Goal: Feedback & Contribution: Leave review/rating

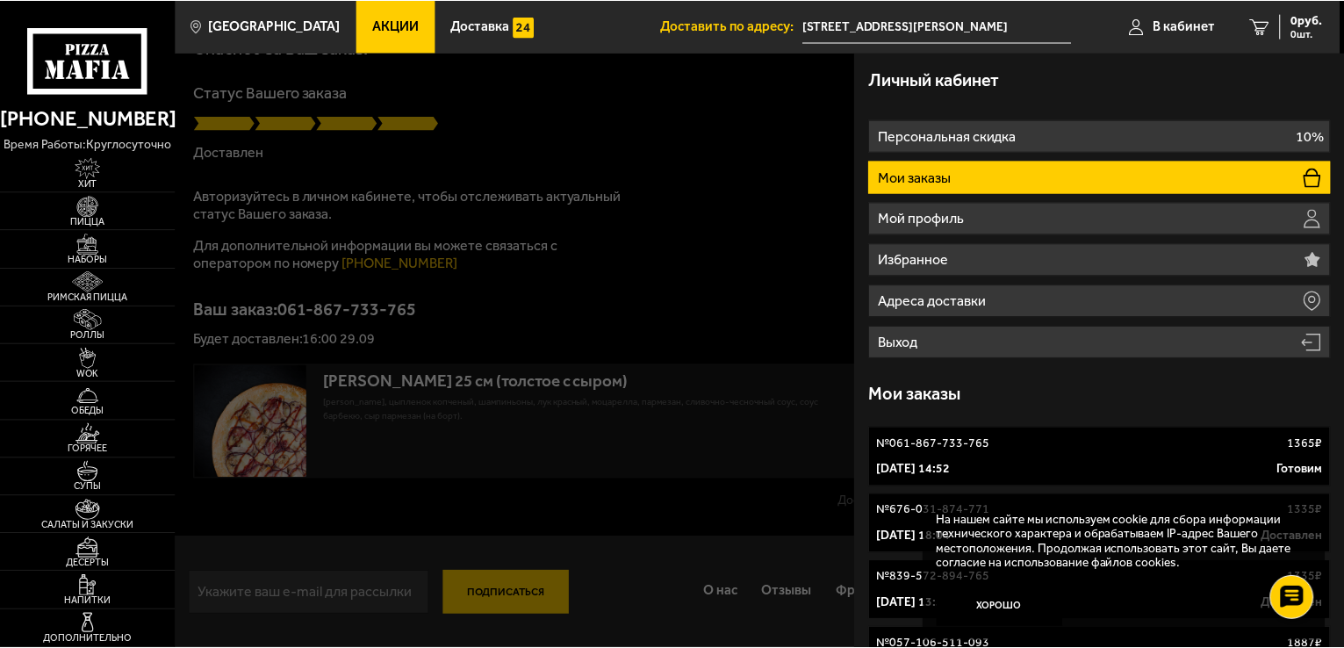
scroll to position [379, 0]
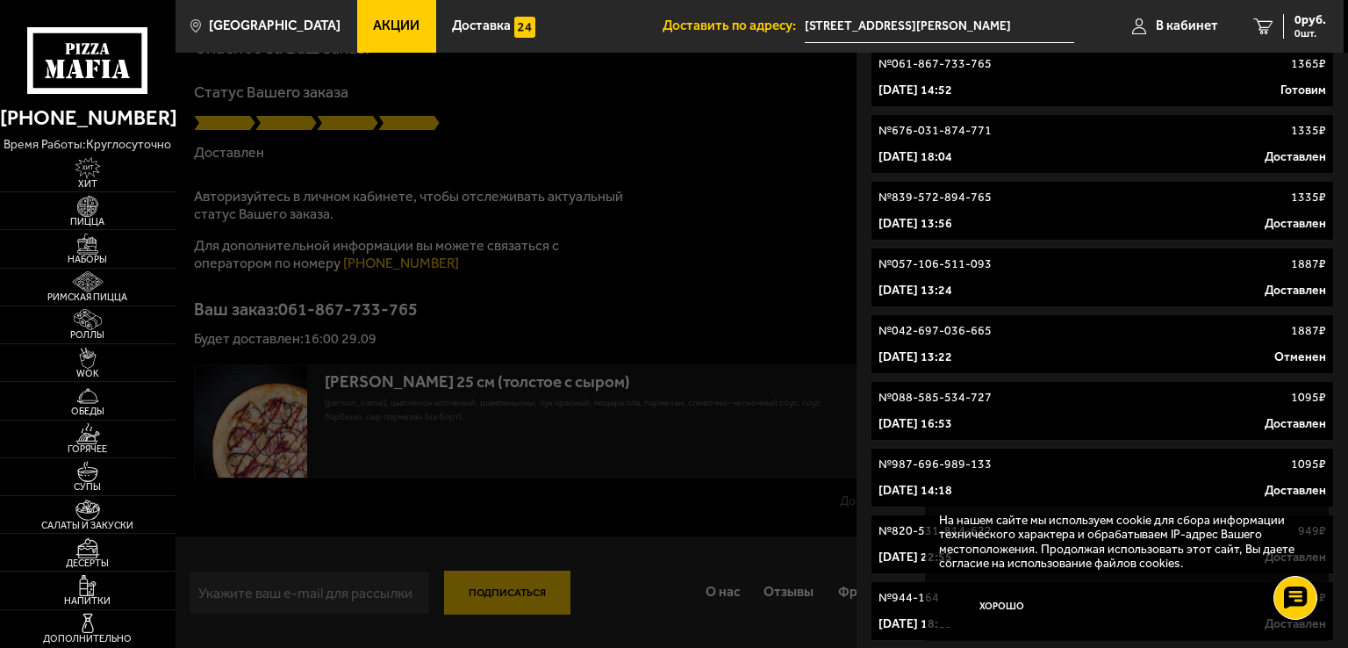
click at [270, 425] on div at bounding box center [850, 377] width 1348 height 648
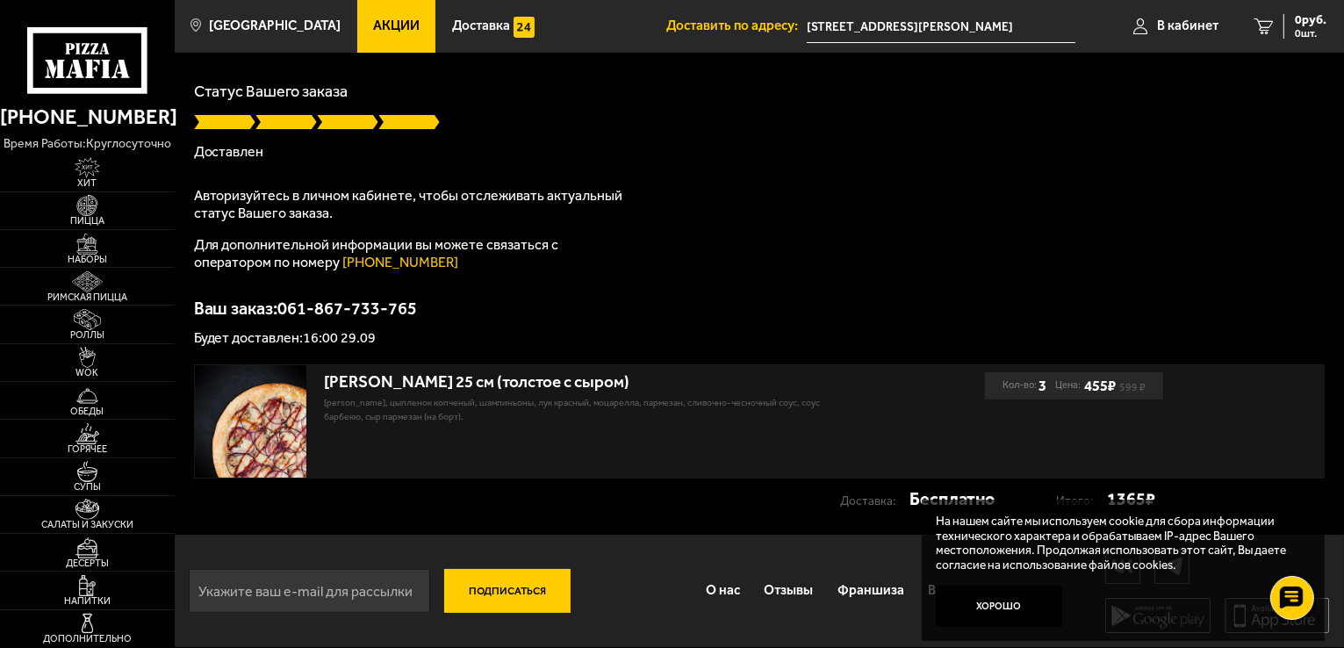
click at [270, 425] on img at bounding box center [251, 421] width 112 height 112
click at [467, 384] on div "Чикен Барбекю 25 см (толстое с сыром)" at bounding box center [589, 382] width 530 height 20
click at [257, 435] on img at bounding box center [251, 421] width 112 height 112
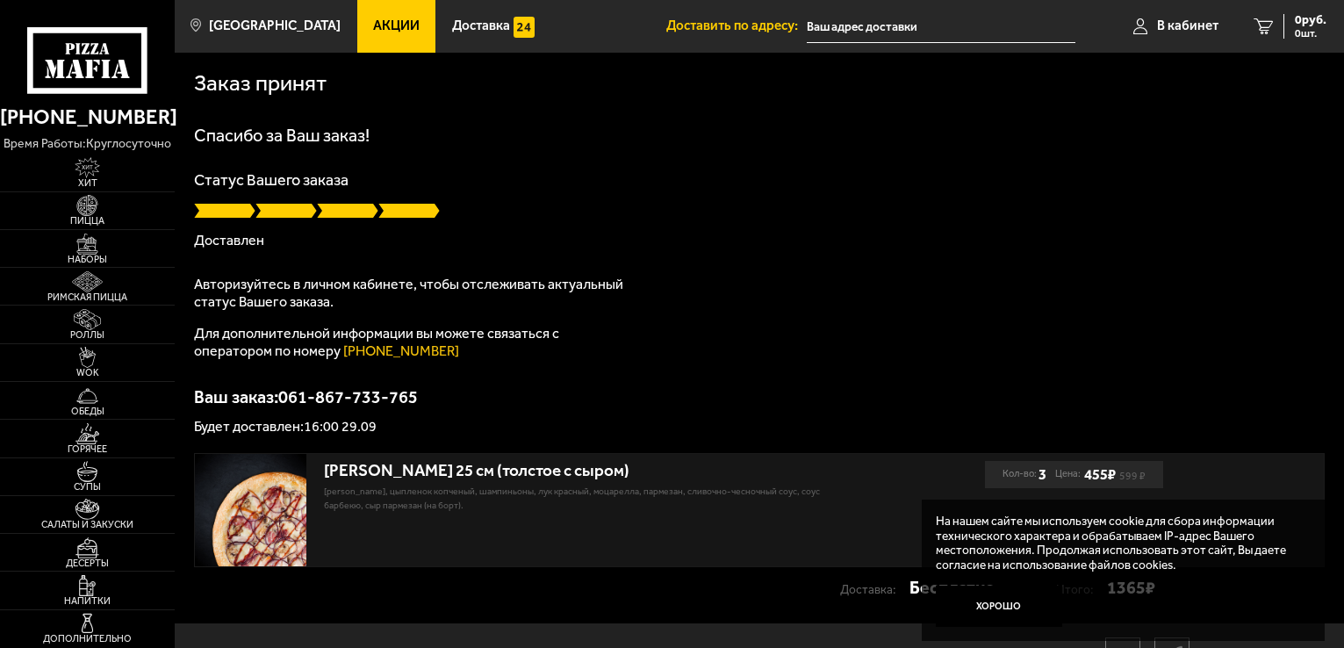
scroll to position [89, 0]
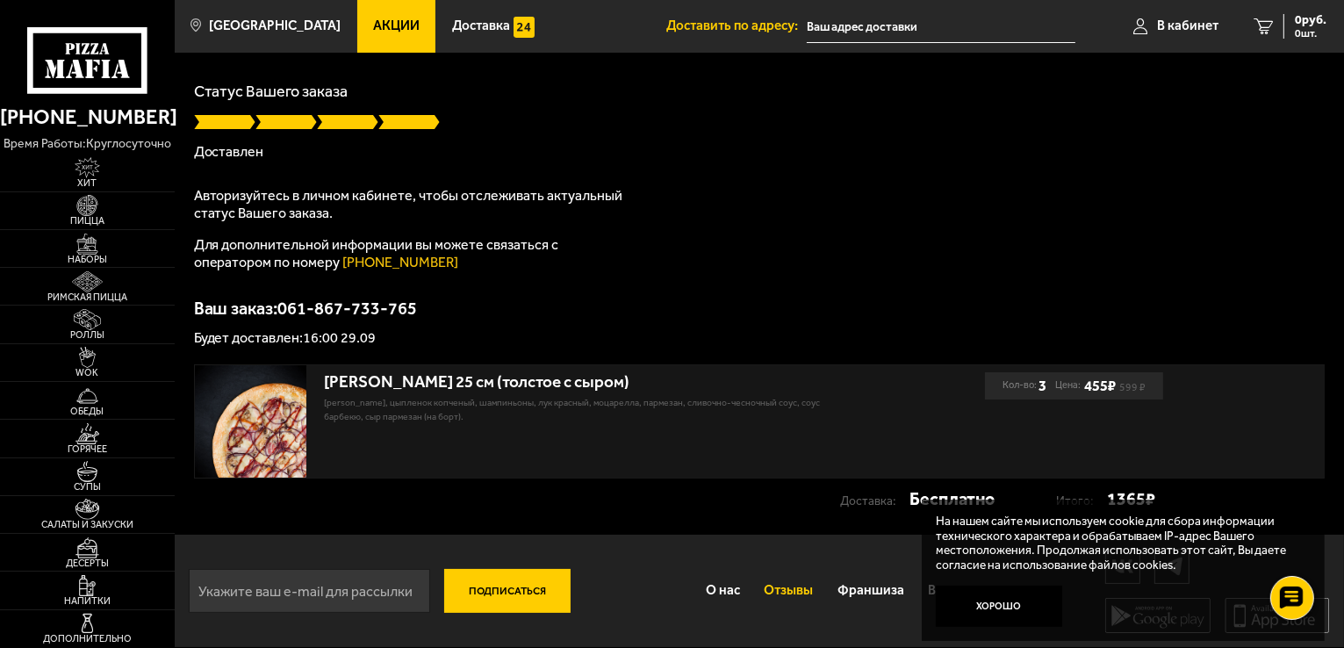
click at [786, 585] on link "Отзывы" at bounding box center [789, 591] width 74 height 46
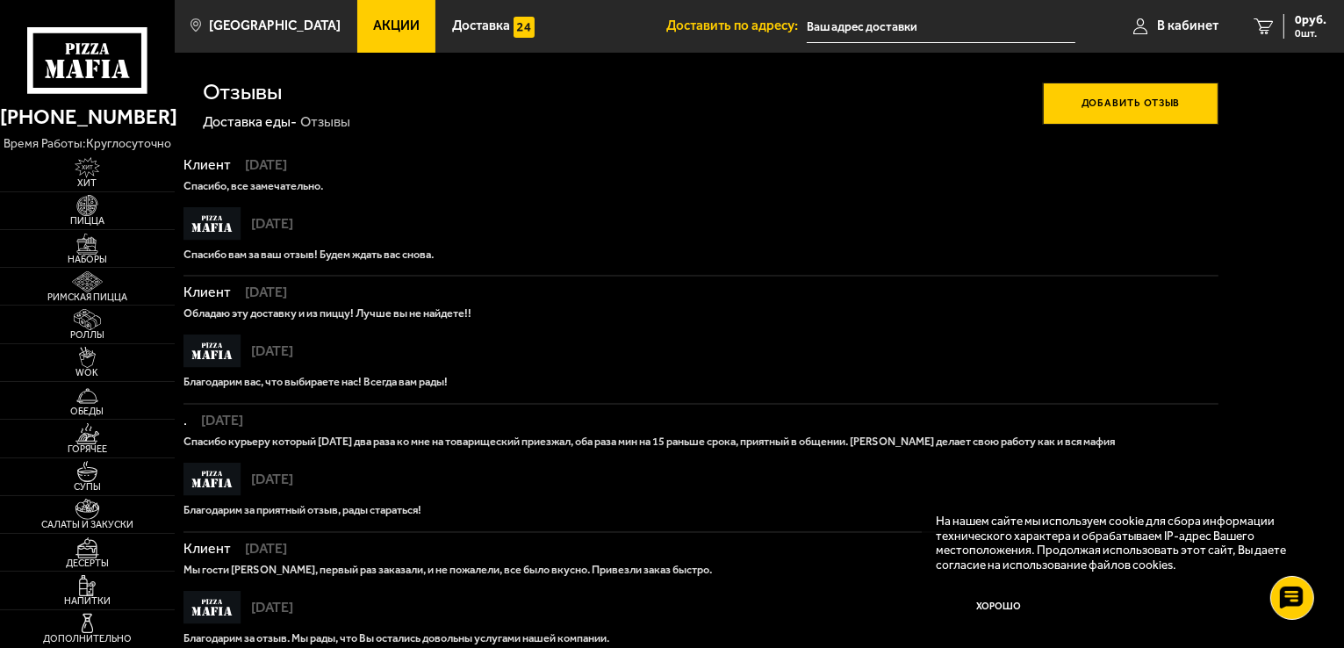
click at [1096, 106] on button "Добавить отзыв" at bounding box center [1130, 104] width 175 height 42
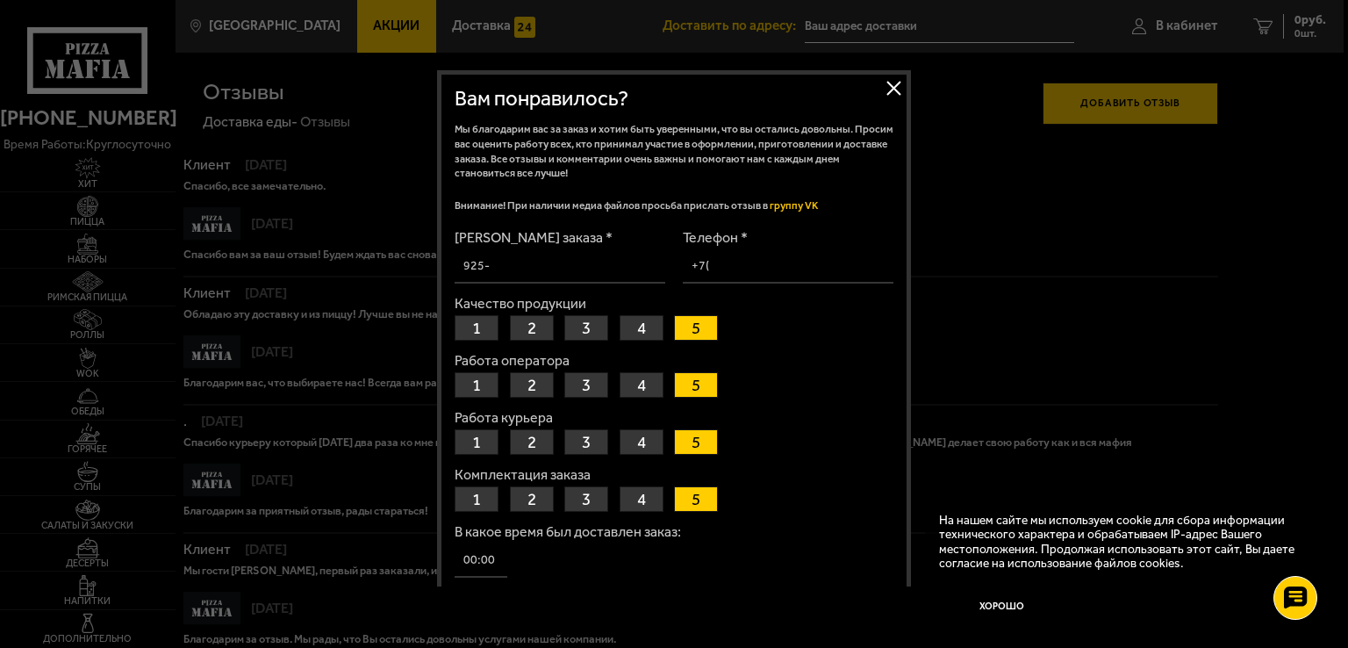
click at [1043, 83] on button "Добавить отзыв" at bounding box center [1131, 104] width 176 height 42
click at [698, 445] on button "5" at bounding box center [696, 441] width 44 height 25
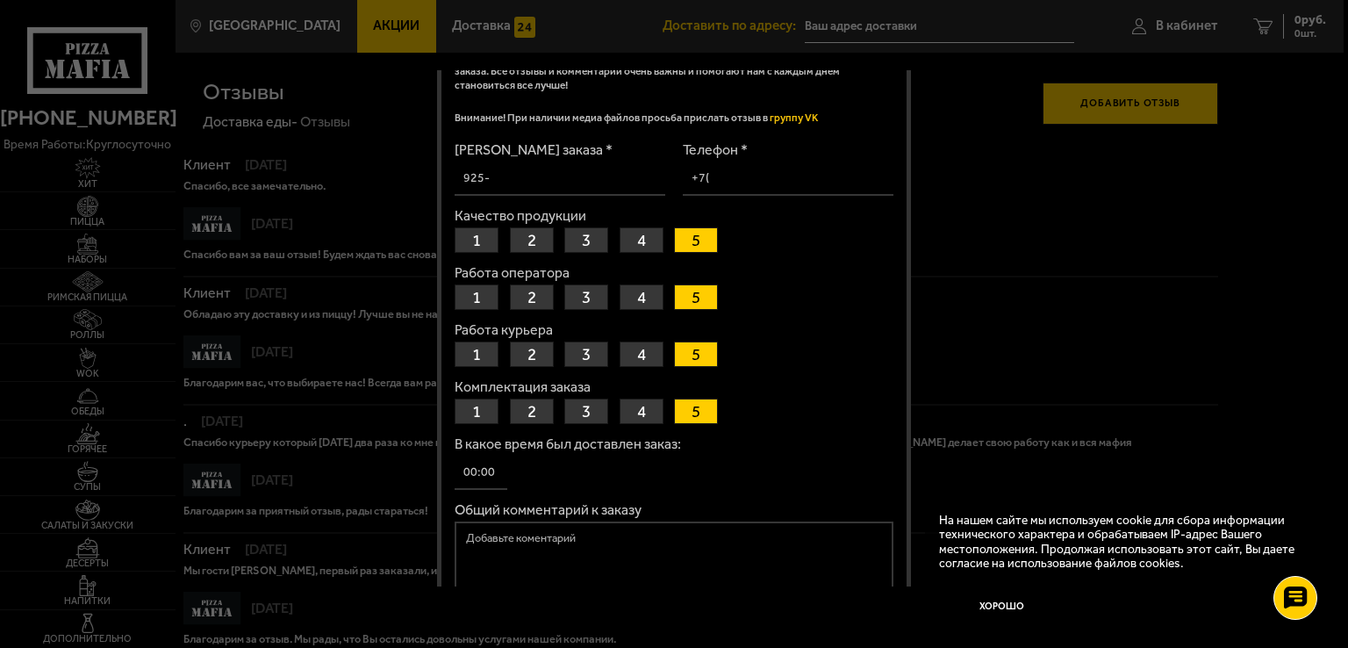
click at [706, 407] on button "5" at bounding box center [696, 411] width 44 height 25
click at [490, 471] on input "В какое время был доставлен заказ:" at bounding box center [481, 473] width 53 height 34
type input "16:00"
click at [592, 229] on button "3" at bounding box center [586, 239] width 44 height 25
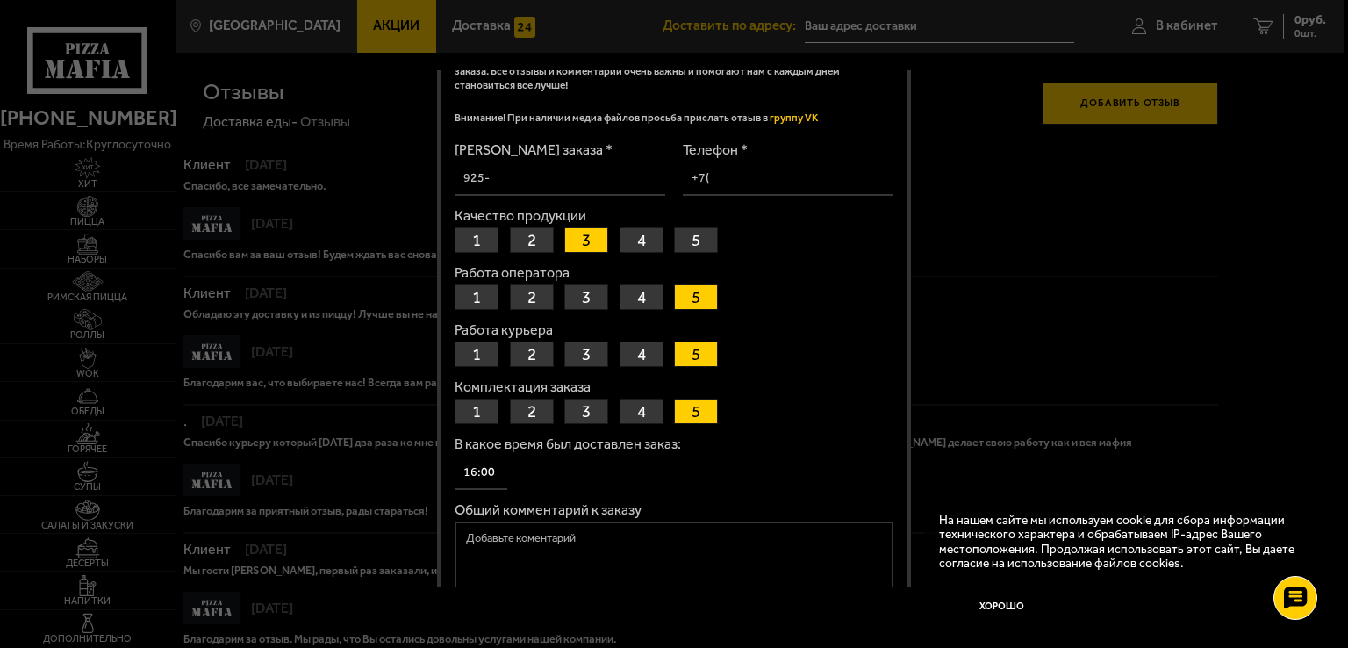
click at [592, 535] on textarea "Общий комментарий к заказу" at bounding box center [674, 556] width 439 height 70
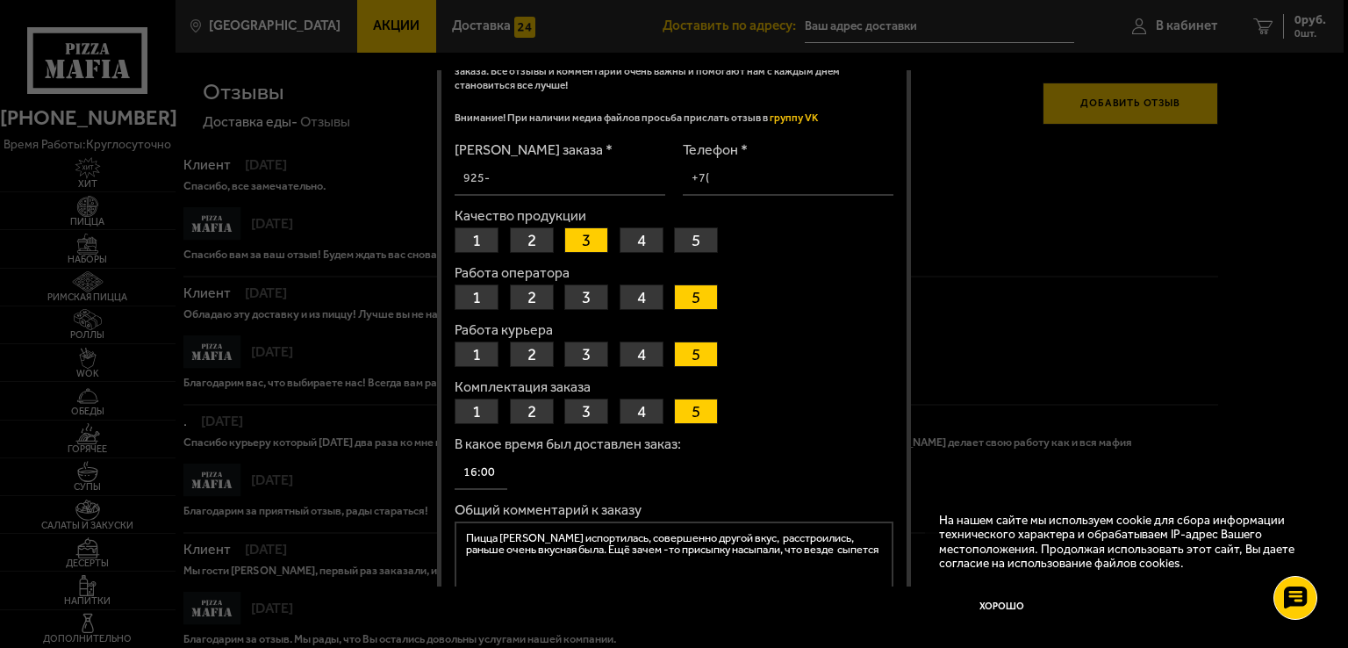
click at [633, 543] on textarea "Пицца Чиккен Барбекю испортилась, совершенно другой вкус, расстроились, раньше …" at bounding box center [674, 556] width 439 height 70
click at [660, 543] on textarea "Пицца Чиккен Барбекю испортилась, совершенно другой вкус, расстроились, раньше …" at bounding box center [674, 556] width 439 height 70
click at [787, 542] on textarea "Пицца Чиккен Барбекю испортилась, совершенно другой вкус, расстроились, раньше …" at bounding box center [674, 556] width 439 height 70
click at [515, 556] on textarea "Пицца Чиккен Барбекю испортилась, совершенно другой вкус, расстроились, раньше …" at bounding box center [674, 556] width 439 height 70
type textarea "Пицца Чиккен Барбекю испортилась, совершенно другой вкус, расстроились, раньше …"
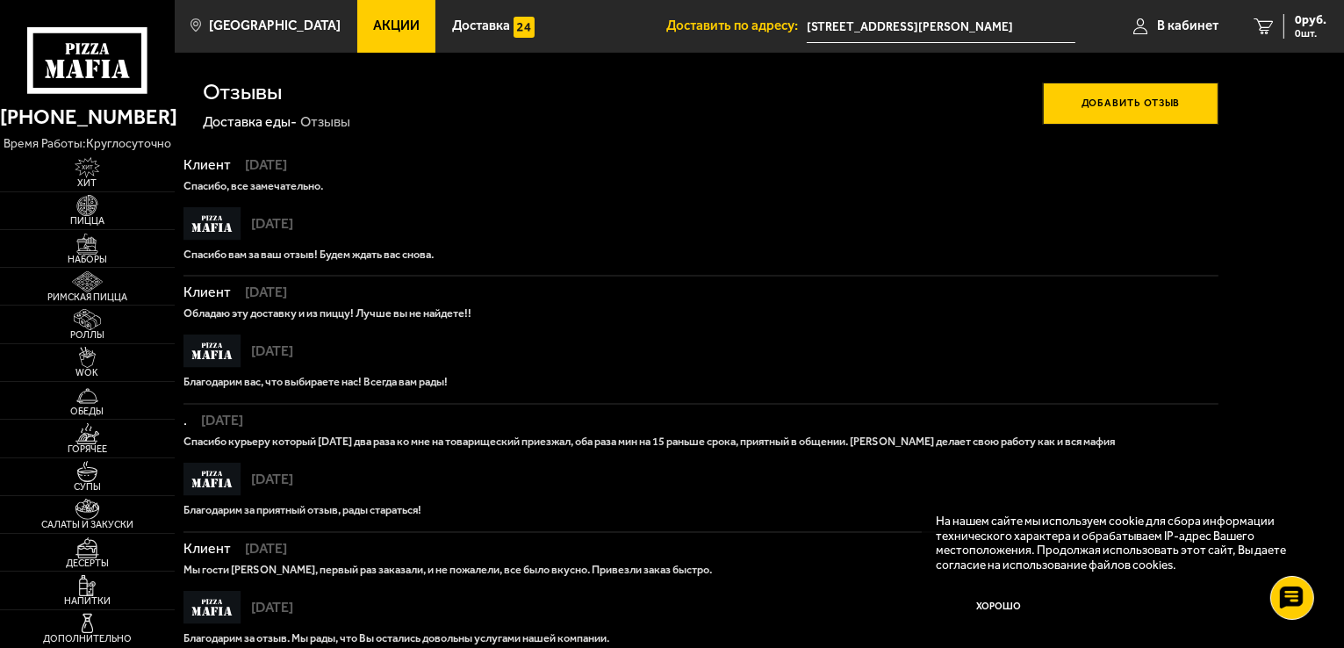
click at [1134, 108] on button "Добавить отзыв" at bounding box center [1130, 104] width 175 height 42
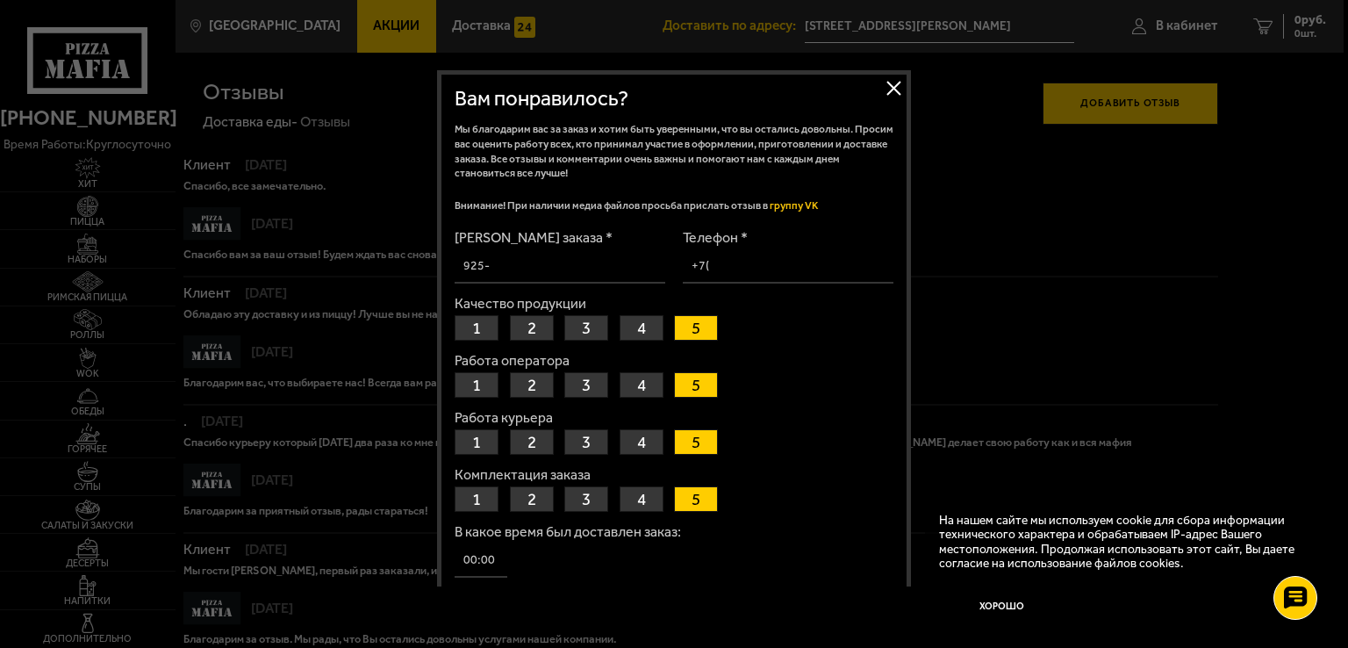
click at [585, 317] on button "3" at bounding box center [586, 327] width 44 height 25
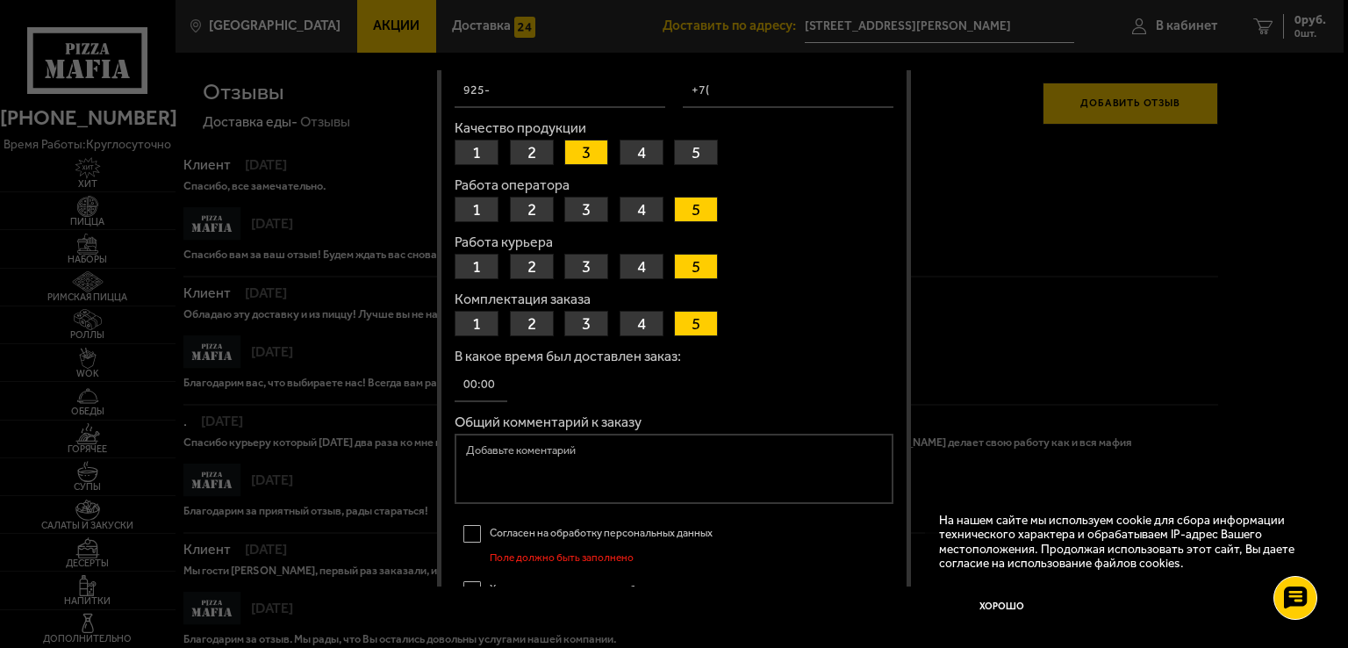
scroll to position [263, 0]
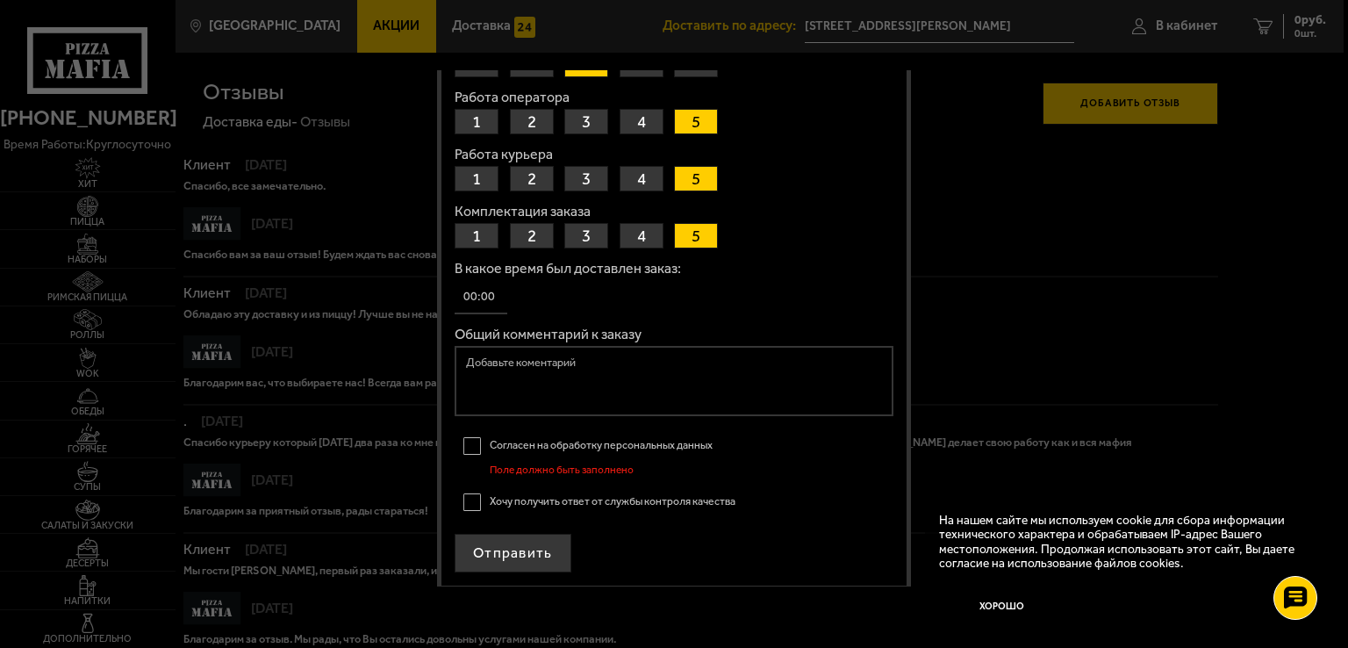
click at [548, 363] on textarea "Общий комментарий к заказу" at bounding box center [674, 381] width 439 height 70
click at [485, 356] on textarea "Пица чикен барбекю испортилась, вкучс соверешенно другой," at bounding box center [674, 381] width 439 height 70
click at [502, 348] on textarea "Пицца [PERSON_NAME] испортилась, вкучс соверешенно другой," at bounding box center [674, 381] width 439 height 70
click at [537, 356] on textarea "Пицца Чикен барбекю испортилась, вкучс соверешенно другой," at bounding box center [674, 381] width 439 height 70
click at [678, 354] on textarea "Пицца Чикен Барбекю испортилась, вкучс соверешенно другой," at bounding box center [674, 381] width 439 height 70
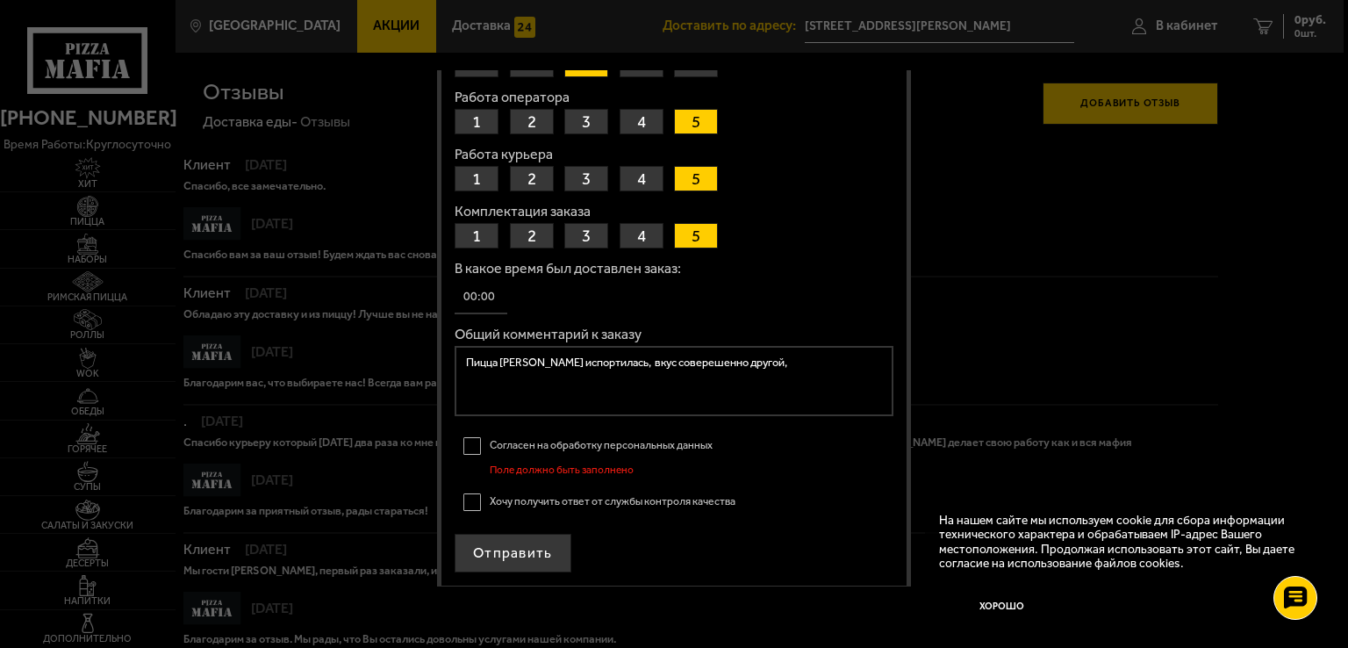
click at [811, 363] on textarea "Пицца Чикен Барбекю испортилась, вкус соверешенно другой," at bounding box center [674, 381] width 439 height 70
click at [490, 368] on textarea "Пицца Чикен Барбекю испортилась, вкус соверешенно другой, начинки совсем мало, …" at bounding box center [674, 381] width 439 height 70
click at [637, 379] on textarea "Пицца Чикен Барбекю испортилась, вкус соверешенно другой, начинки совсем мало, …" at bounding box center [674, 381] width 439 height 70
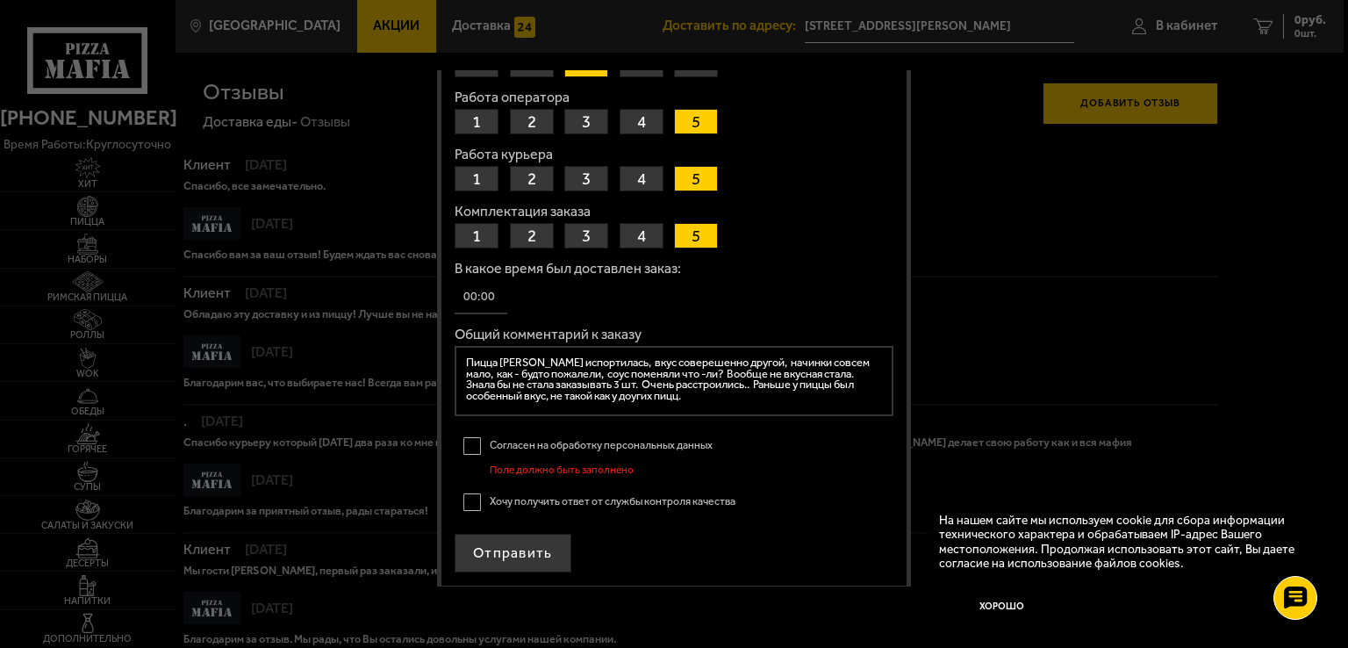
click at [635, 388] on textarea "Пицца Чикен Барбекю испортилась, вкус соверешенно другой, начинки совсем мало, …" at bounding box center [674, 381] width 439 height 70
click at [720, 398] on textarea "Пицца Чикен Барбекю испортилась, вкус соверешенно другой, начинки совсем мало, …" at bounding box center [674, 381] width 439 height 70
type textarea "Пицца Чикен Барбекю испортилась, вкус соверешенно другой, начинки совсем мало, …"
click at [478, 290] on input "В какое время был доставлен заказ:" at bounding box center [481, 297] width 53 height 34
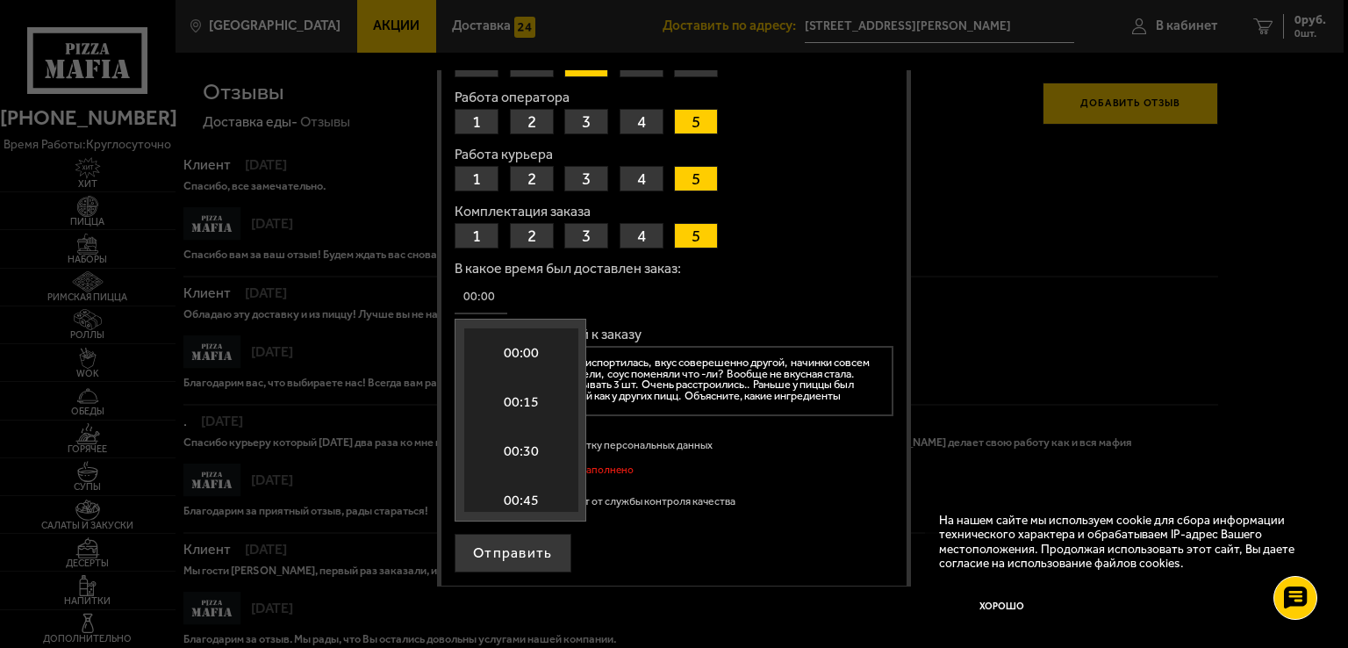
scroll to position [3373, 0]
type input "16:00"
click at [801, 250] on form "Номер заказа * Телефон * Качество продукции 1 2 3 4 5 Работа оператора 1 2 3 4 …" at bounding box center [674, 270] width 439 height 605
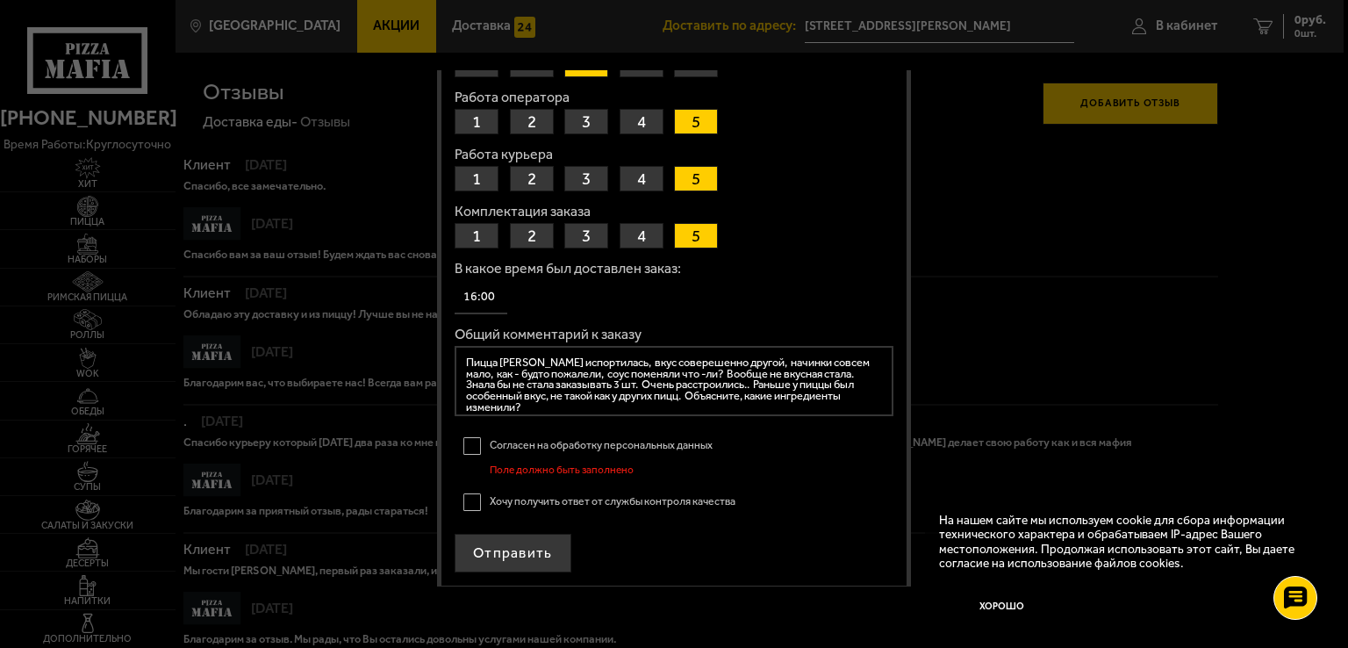
click at [469, 499] on label "Хочу получить ответ от службы контроля качества" at bounding box center [674, 502] width 439 height 28
click at [0, 0] on input "Хочу получить ответ от службы контроля качества" at bounding box center [0, 0] width 0 height 0
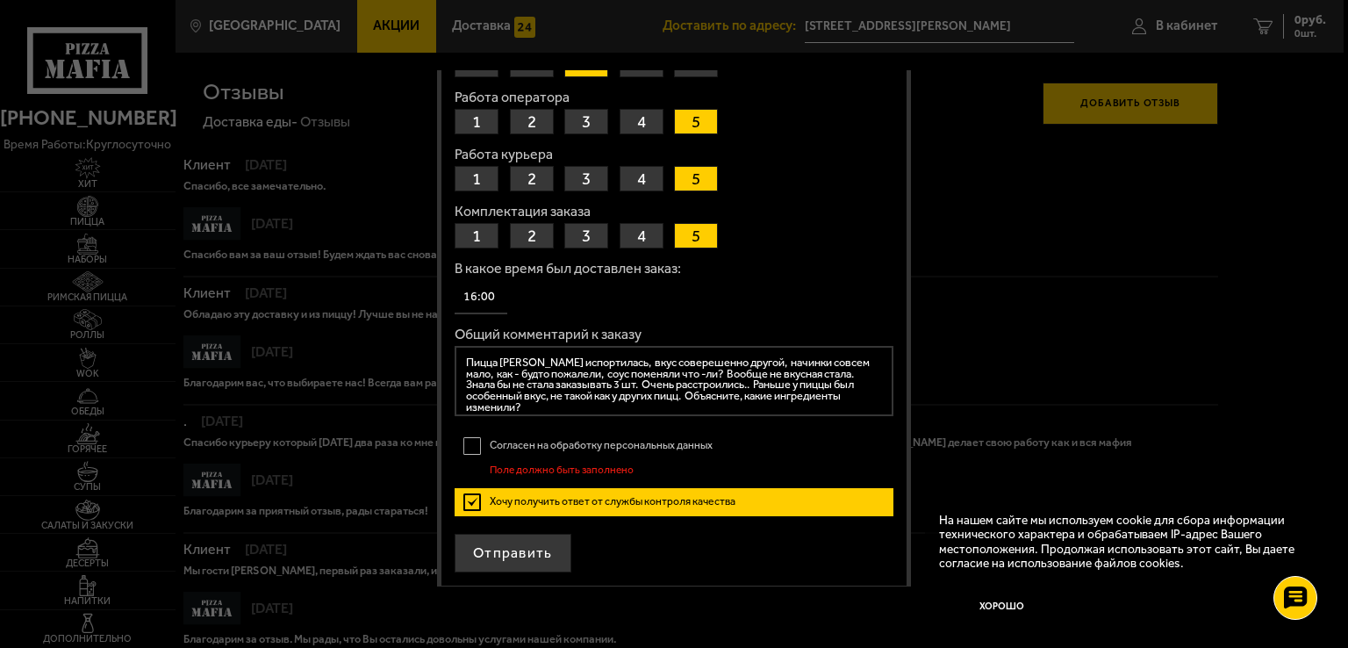
scroll to position [7, 0]
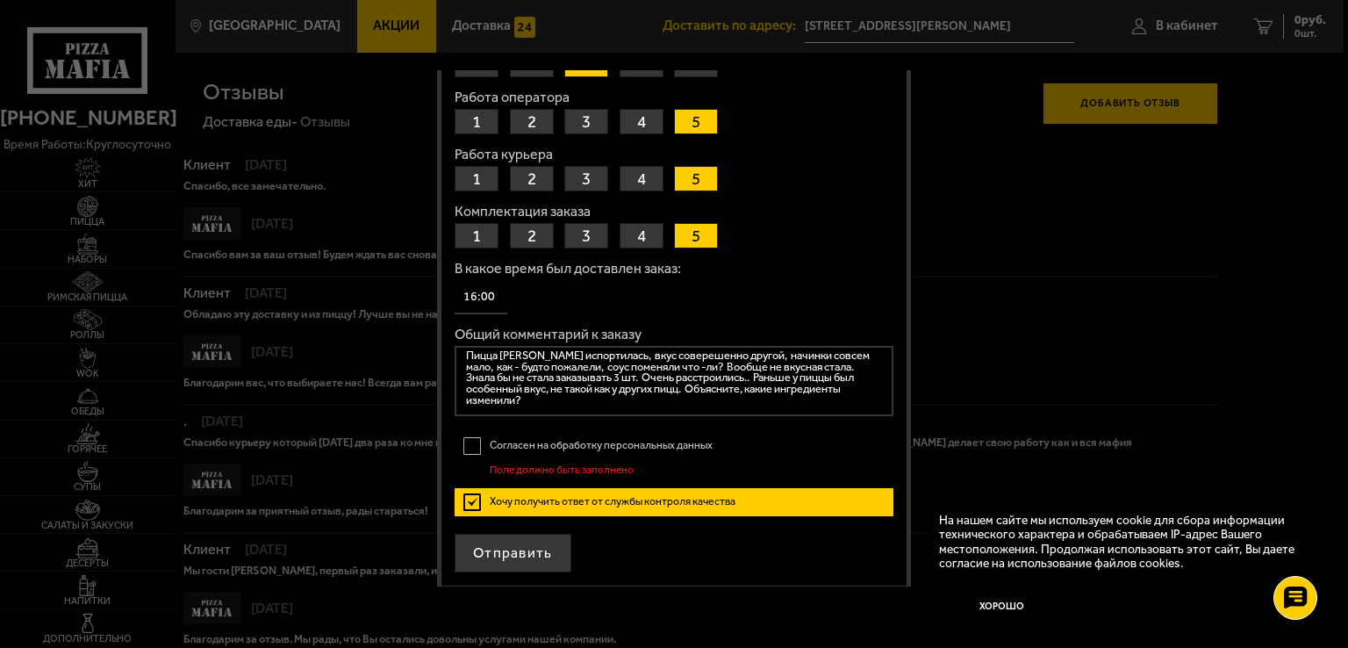
drag, startPoint x: 461, startPoint y: 357, endPoint x: 571, endPoint y: 414, distance: 123.7
click at [571, 414] on div "Общий комментарий к заказу Пицца Чикен Барбекю испортилась, вкус соверешенно др…" at bounding box center [674, 372] width 439 height 91
click at [648, 371] on textarea "Пицца Чикен Барбекю испортилась, вкус соверешенно другой, начинки совсем мало, …" at bounding box center [674, 381] width 439 height 70
click at [837, 371] on textarea "Пицца Чикен Барбекю испортилась, вкус соверешенно другой, начинки совсем мало, …" at bounding box center [674, 381] width 439 height 70
click at [533, 382] on textarea "Пицца Чикен Барбекю испортилась, вкус соверешенно другой, начинки совсем мало, …" at bounding box center [674, 381] width 439 height 70
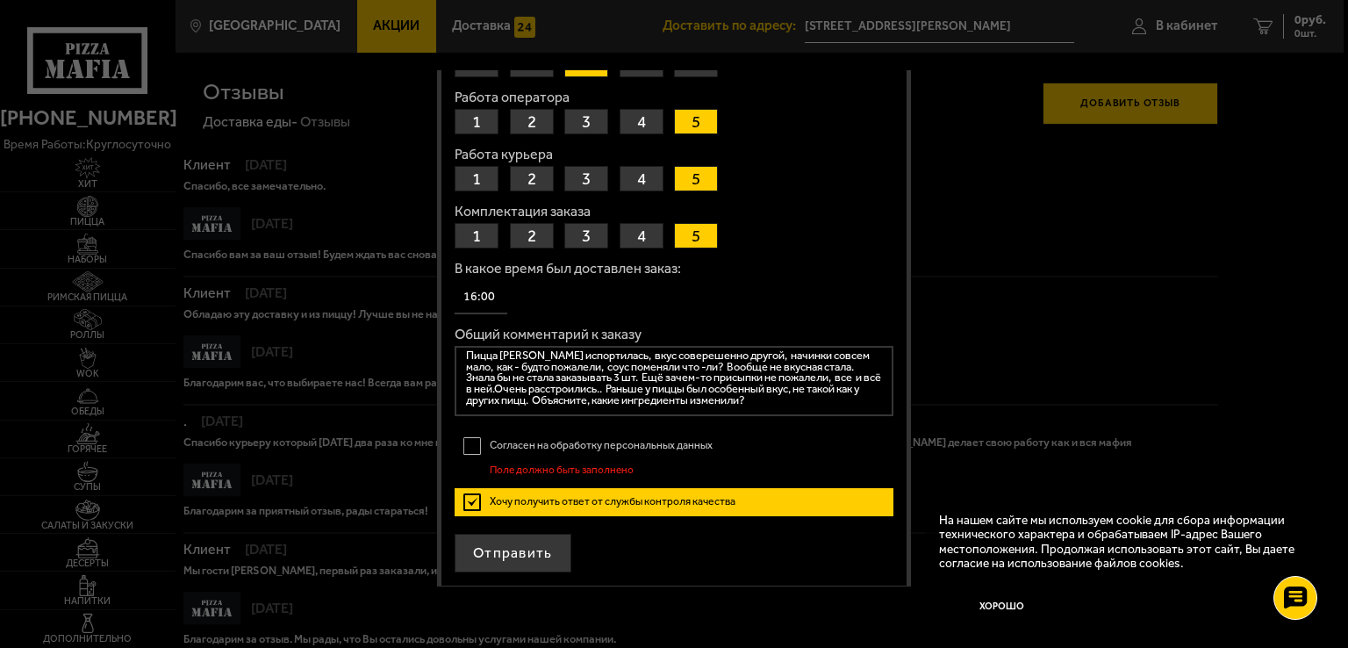
click at [514, 377] on textarea "Пицца Чикен Барбекю испортилась, вкус соверешенно другой, начинки совсем мало, …" at bounding box center [674, 381] width 439 height 70
click at [514, 380] on textarea "Пицца Чикен Барбекю испортилась, вкус соверешенно другой, начинки совсем мало, …" at bounding box center [674, 381] width 439 height 70
click at [659, 396] on textarea "Пицца Чикен Барбекю испортилась, вкус соверешенно другой, начинки совсем мало, …" at bounding box center [674, 381] width 439 height 70
type textarea "Пицца Чикен Барбекю испортилась, вкус соверешенно другой, начинки совсем мало, …"
click at [537, 556] on button "Отправить" at bounding box center [513, 553] width 117 height 39
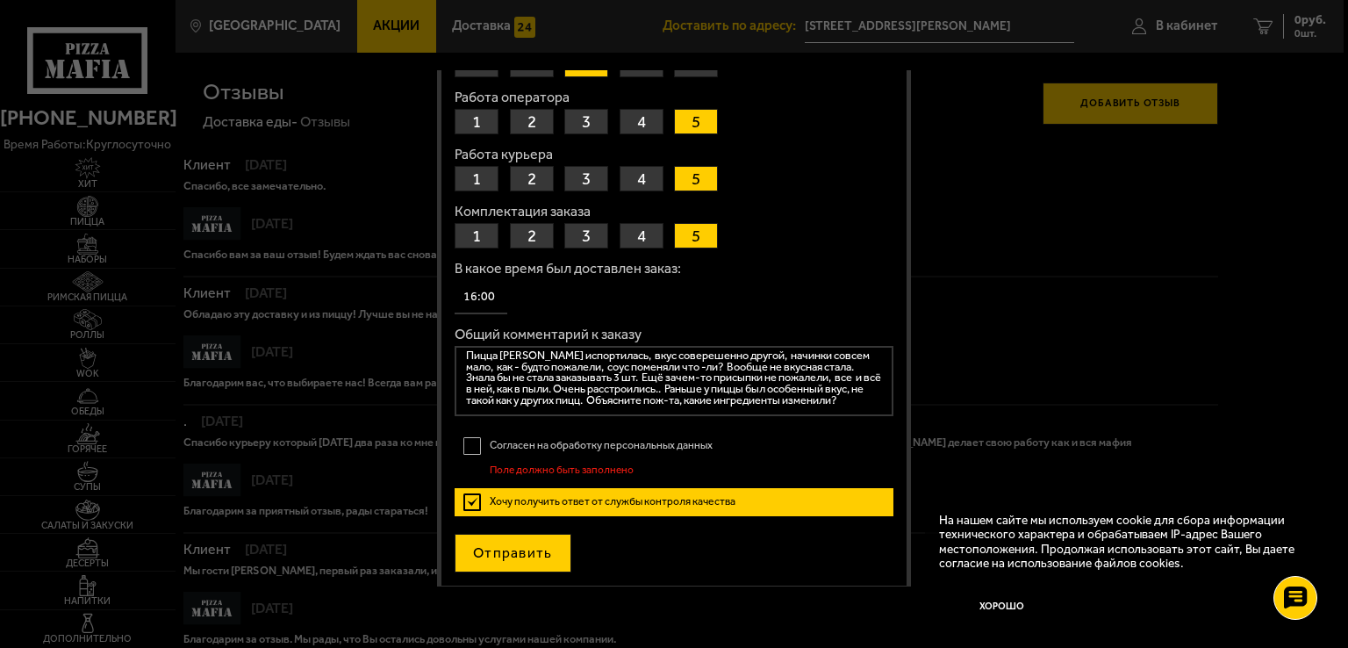
scroll to position [277, 0]
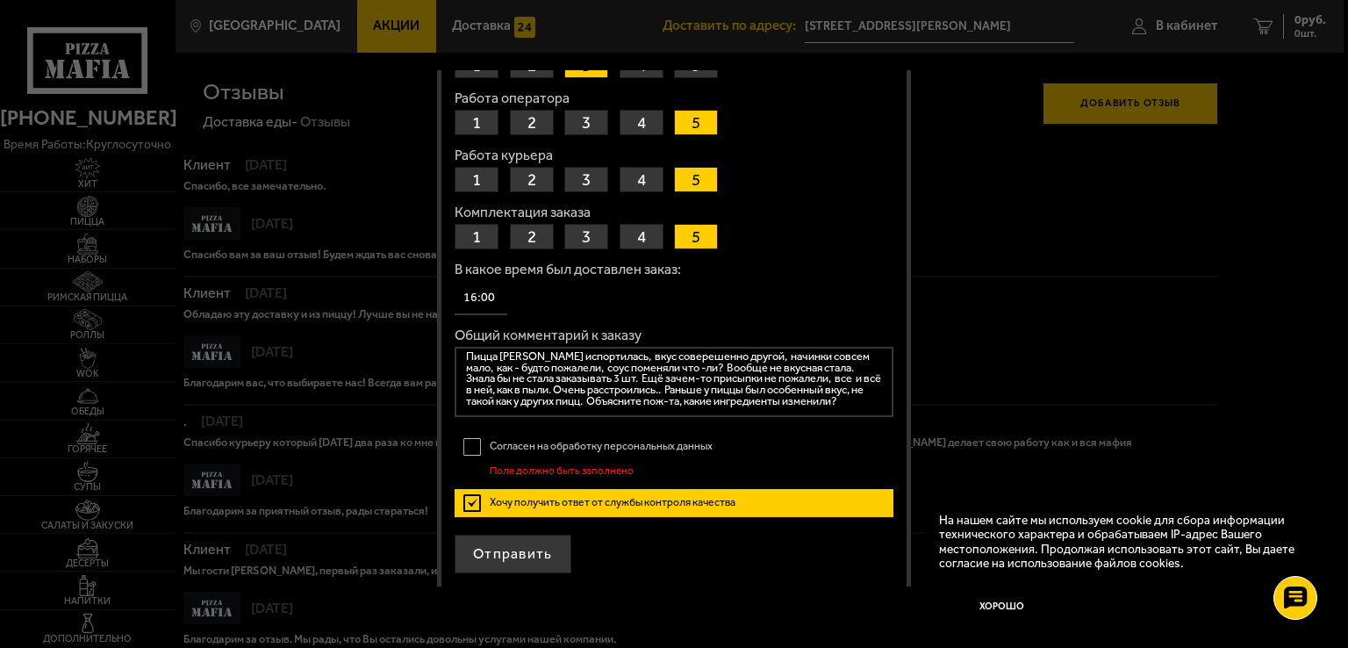
click at [470, 443] on label "Согласен на обработку персональных данных" at bounding box center [674, 447] width 439 height 28
click at [0, 0] on input "Согласен на обработку персональных данных" at bounding box center [0, 0] width 0 height 0
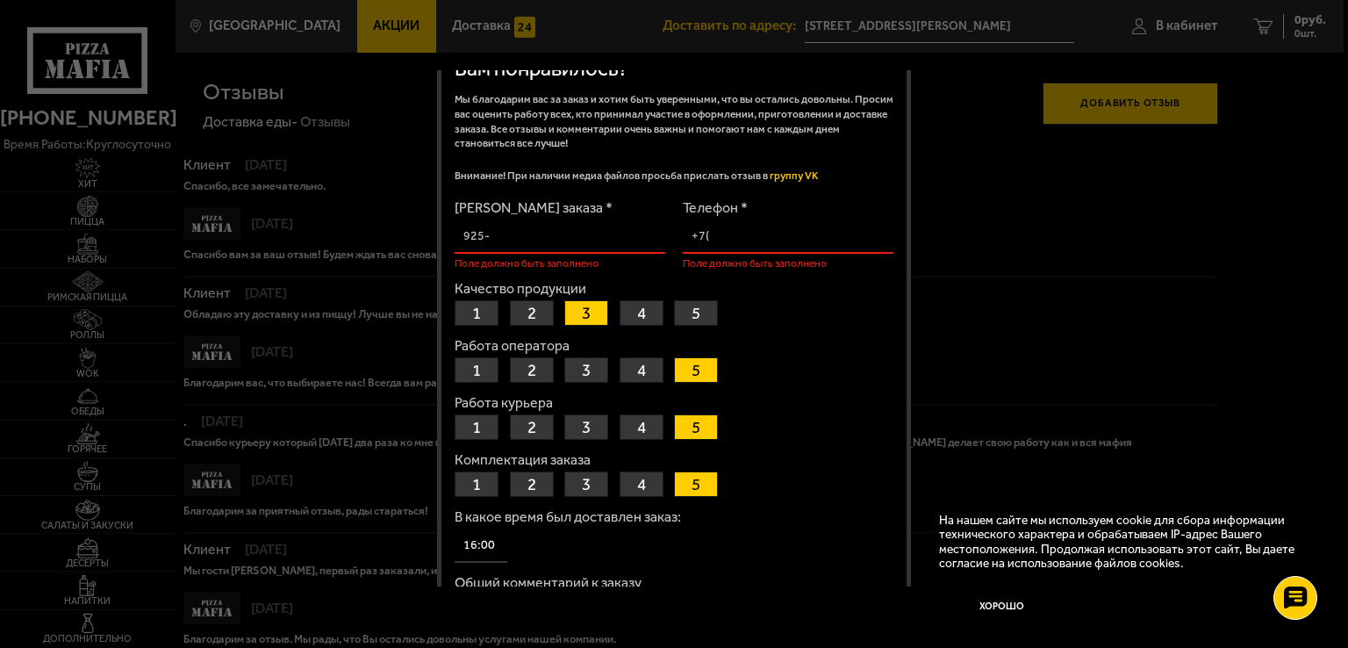
scroll to position [0, 0]
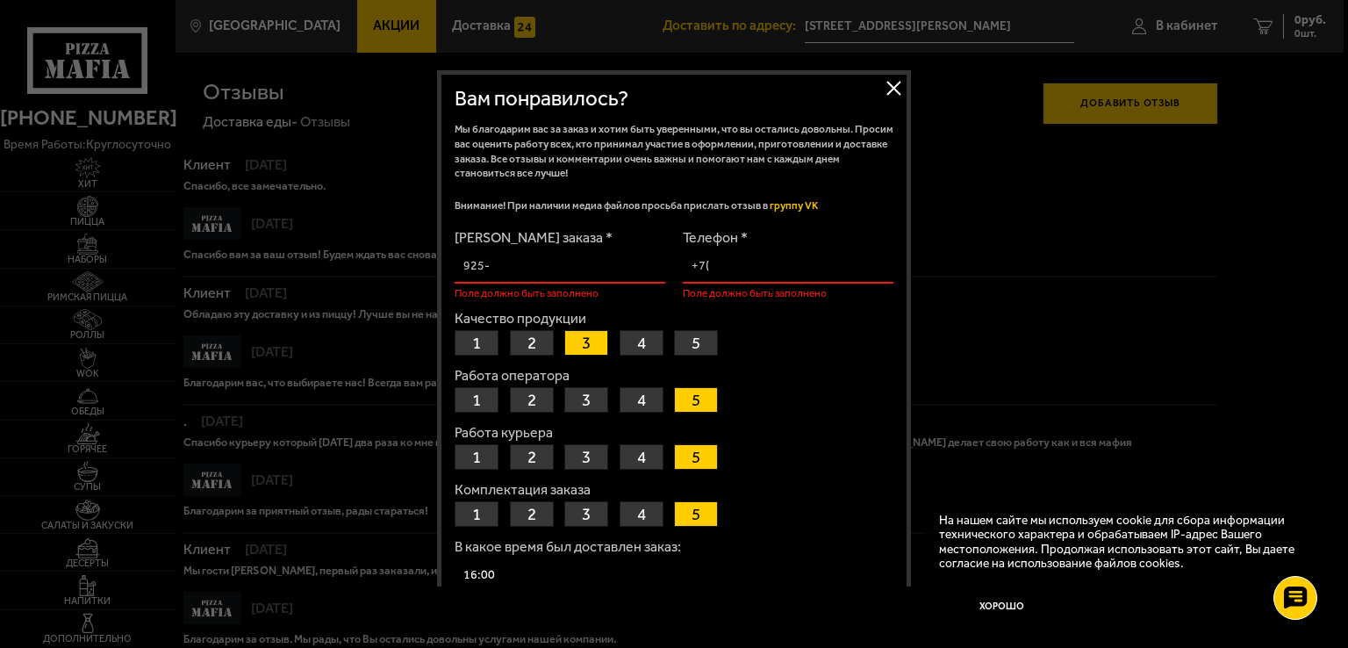
click at [503, 267] on input "Номер заказа *" at bounding box center [560, 266] width 211 height 34
type input "061-867-733-765"
click at [723, 267] on input "Телефон *" at bounding box center [788, 266] width 211 height 34
type input "+7 (791) 102-27-59"
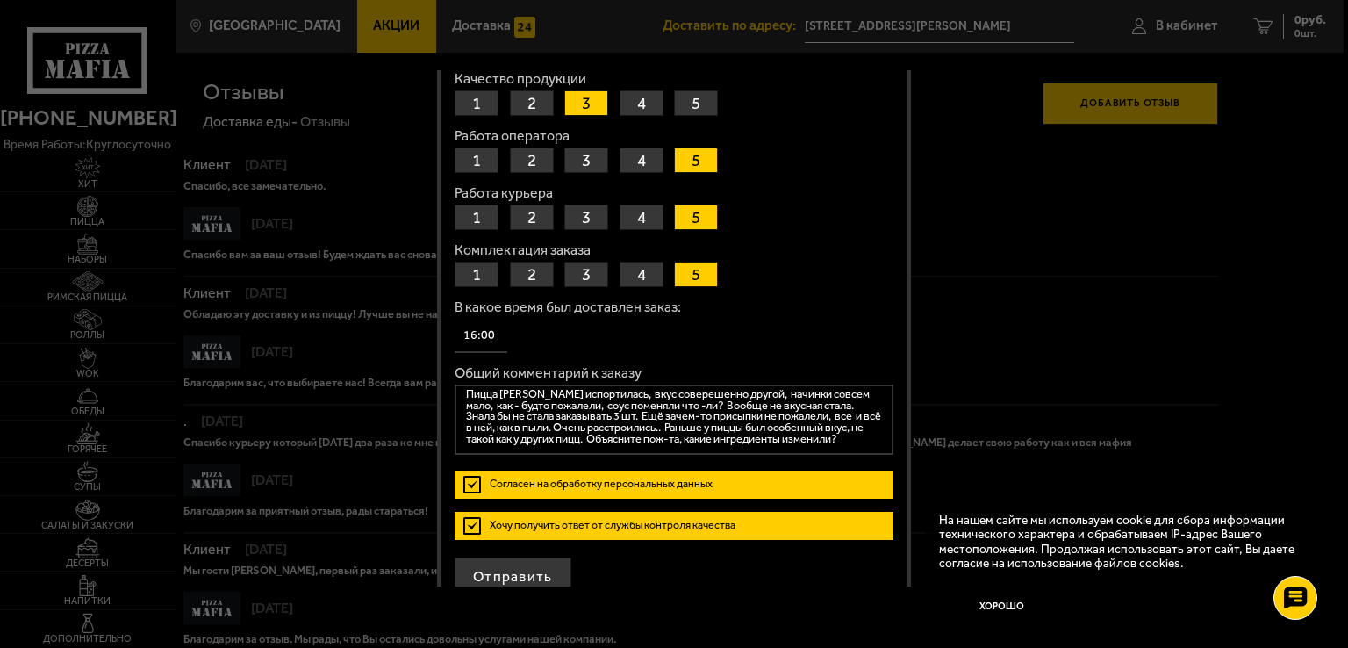
scroll to position [248, 0]
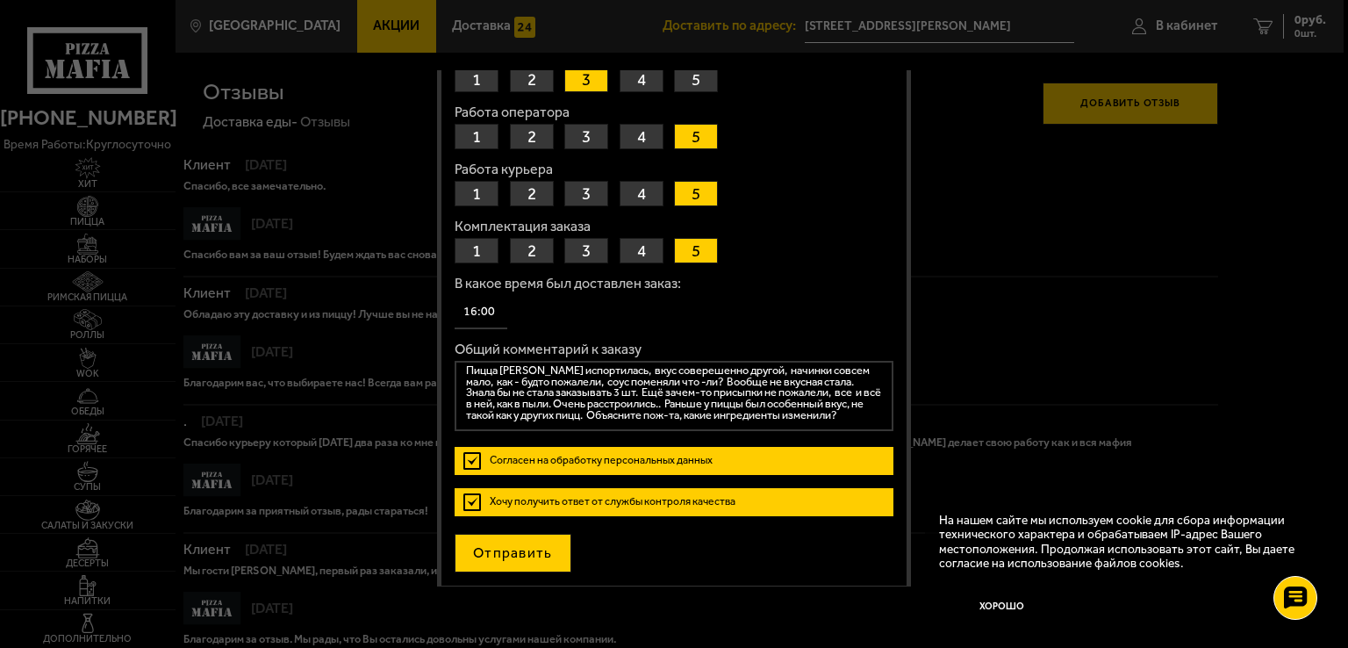
click at [527, 550] on button "Отправить" at bounding box center [513, 553] width 117 height 39
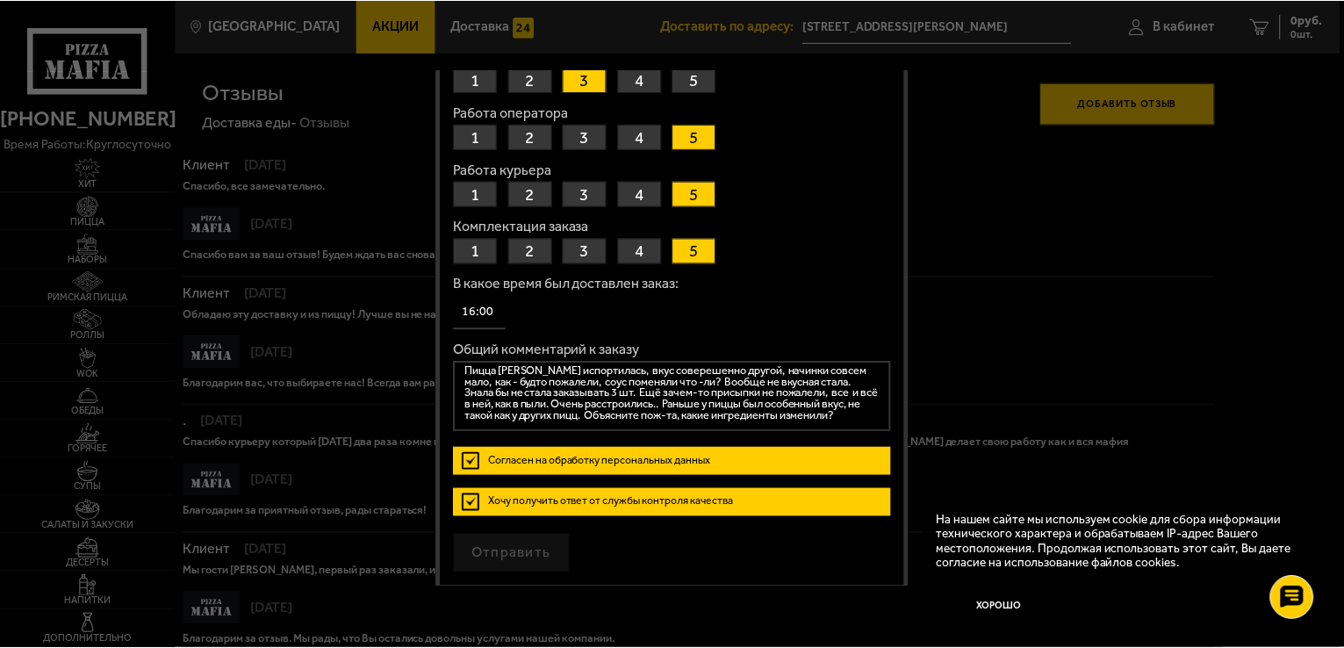
scroll to position [0, 0]
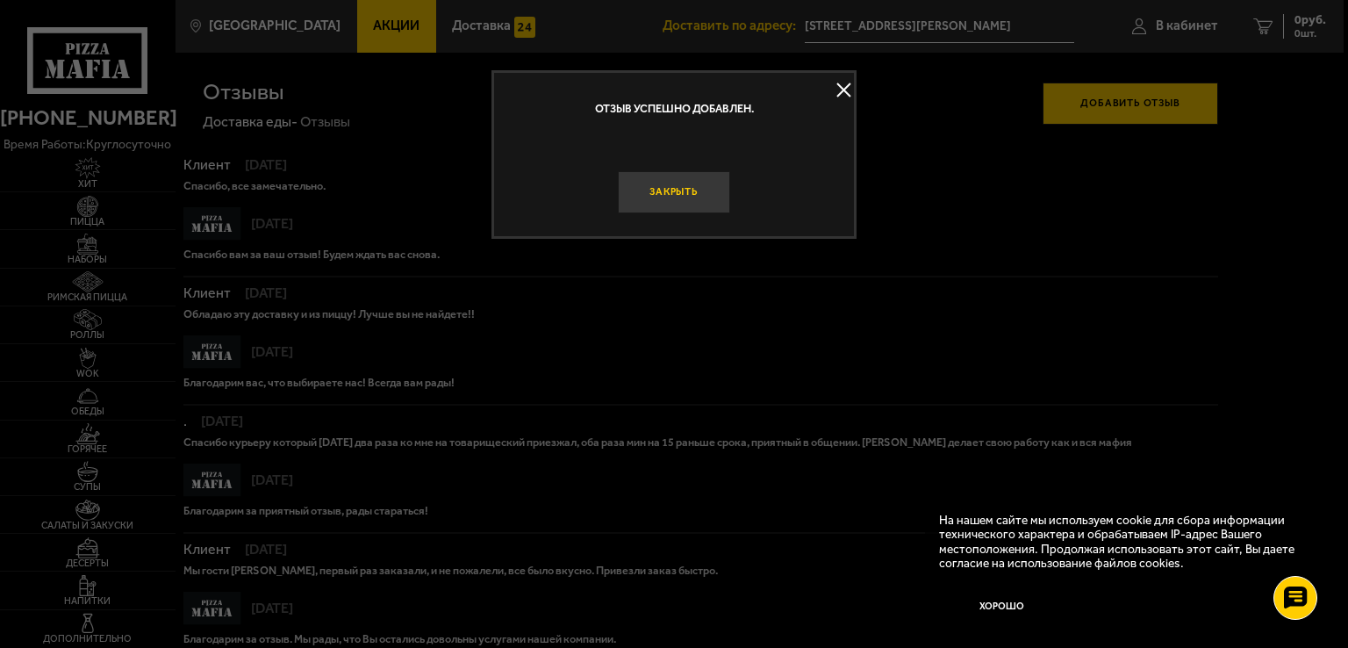
click at [661, 192] on button "Закрыть" at bounding box center [674, 192] width 112 height 42
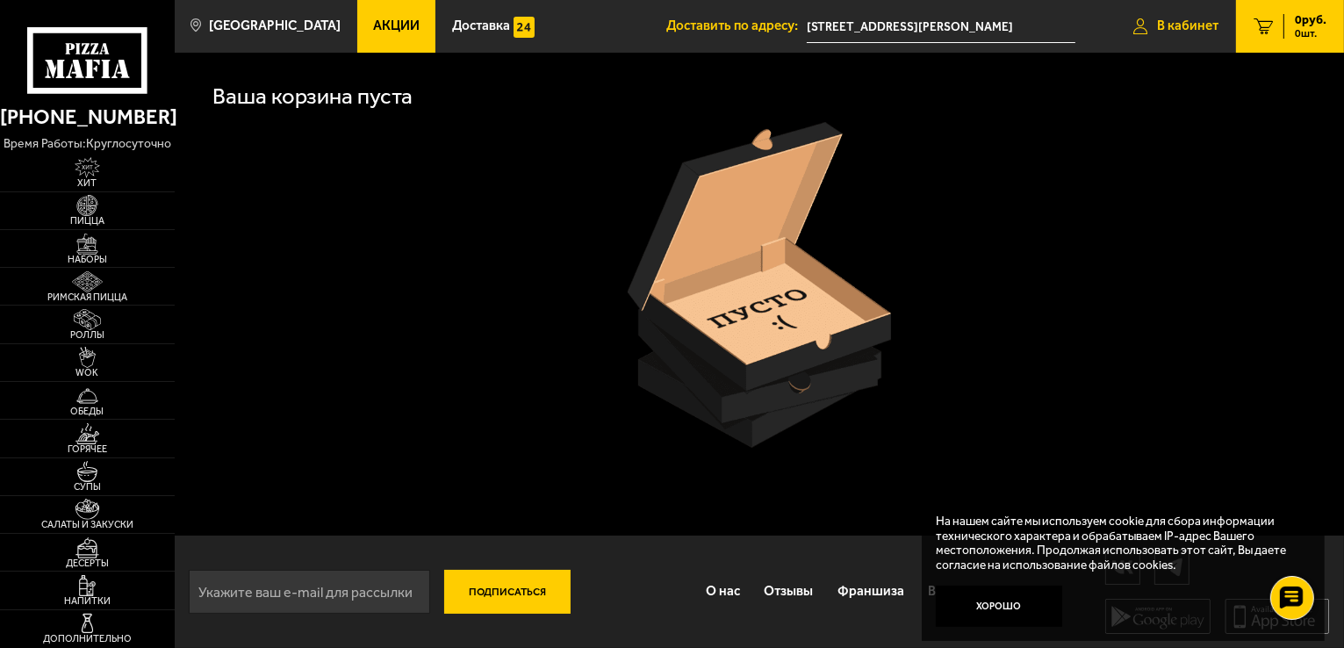
click at [1193, 29] on span "В кабинет" at bounding box center [1187, 25] width 61 height 13
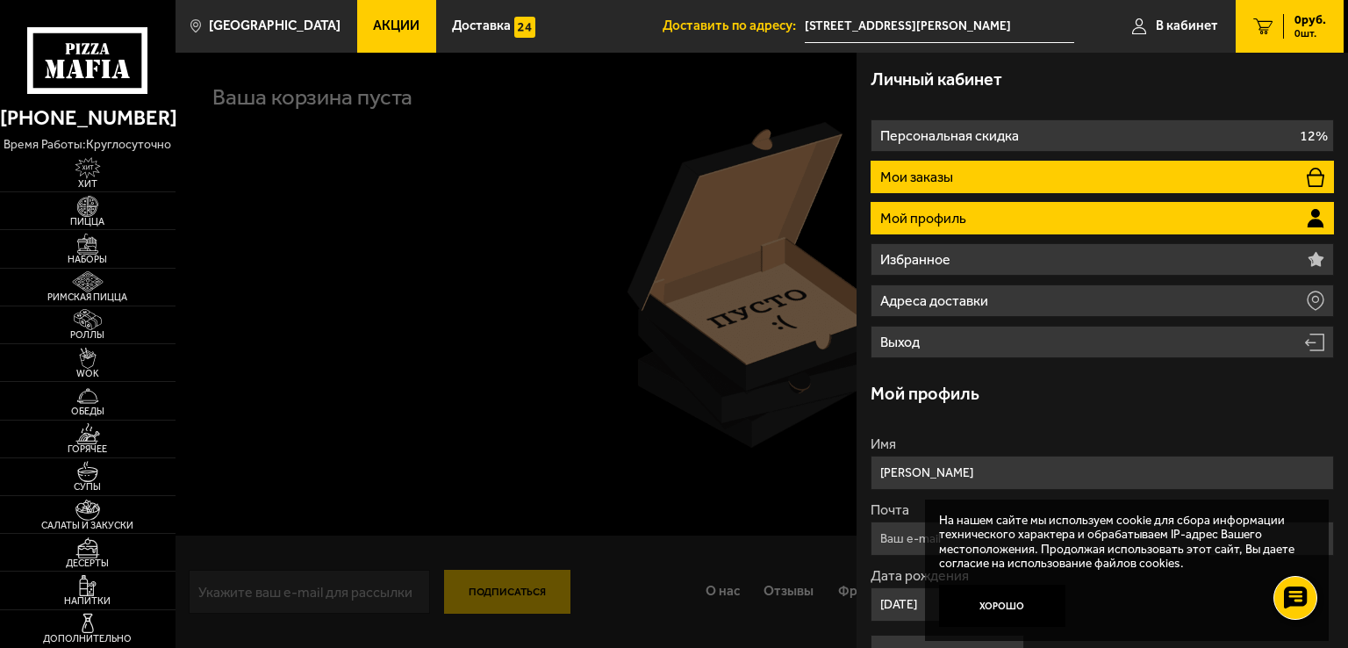
click at [920, 178] on p "Мои заказы" at bounding box center [918, 177] width 76 height 14
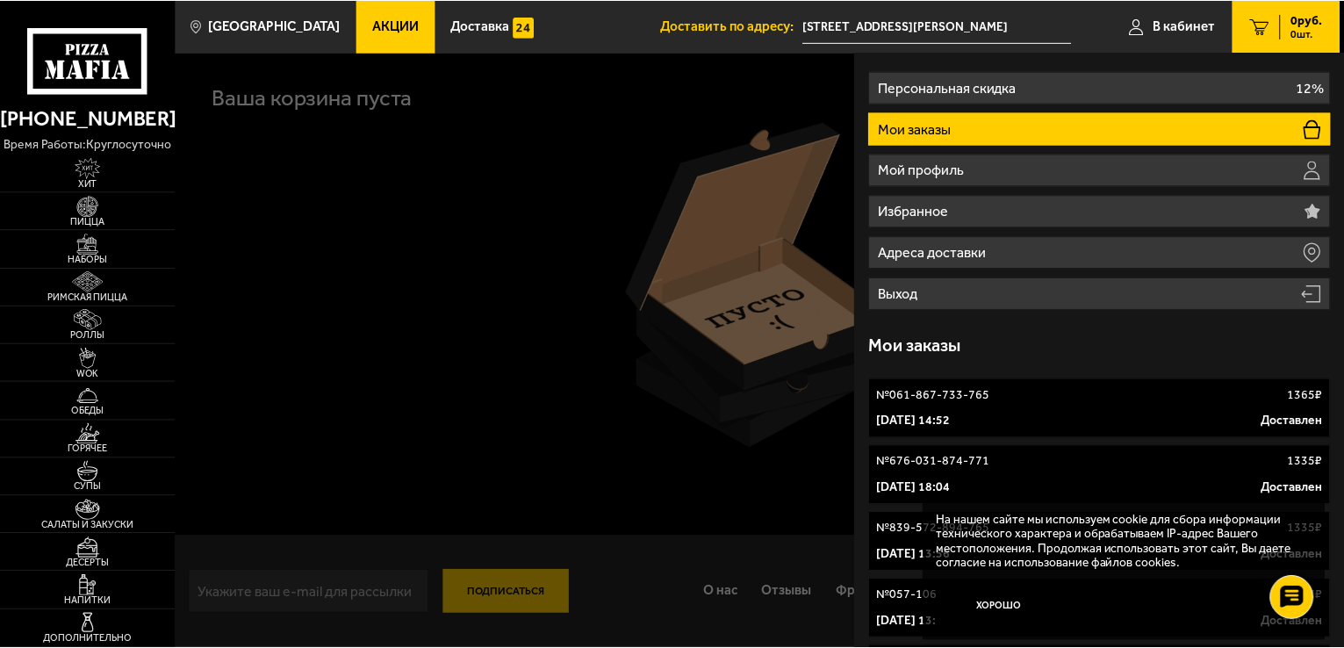
scroll to position [88, 0]
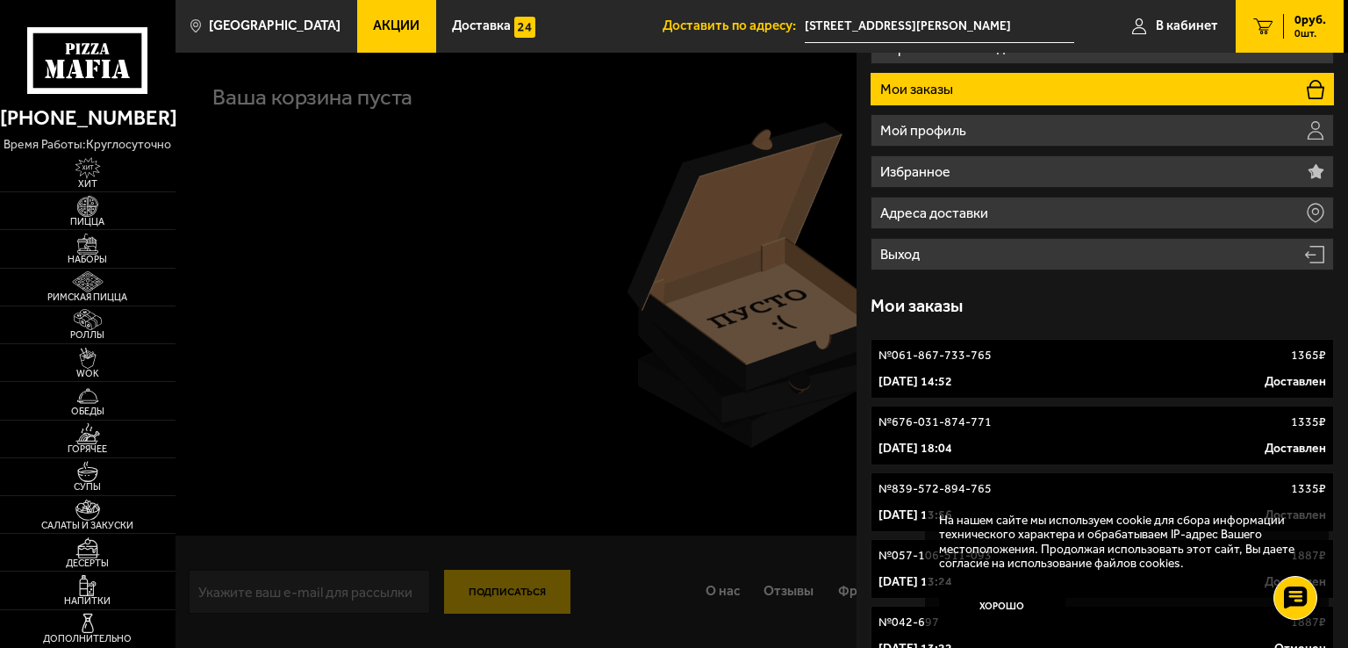
click at [952, 384] on p "29 сентября 2025 г. 14:52" at bounding box center [916, 382] width 74 height 18
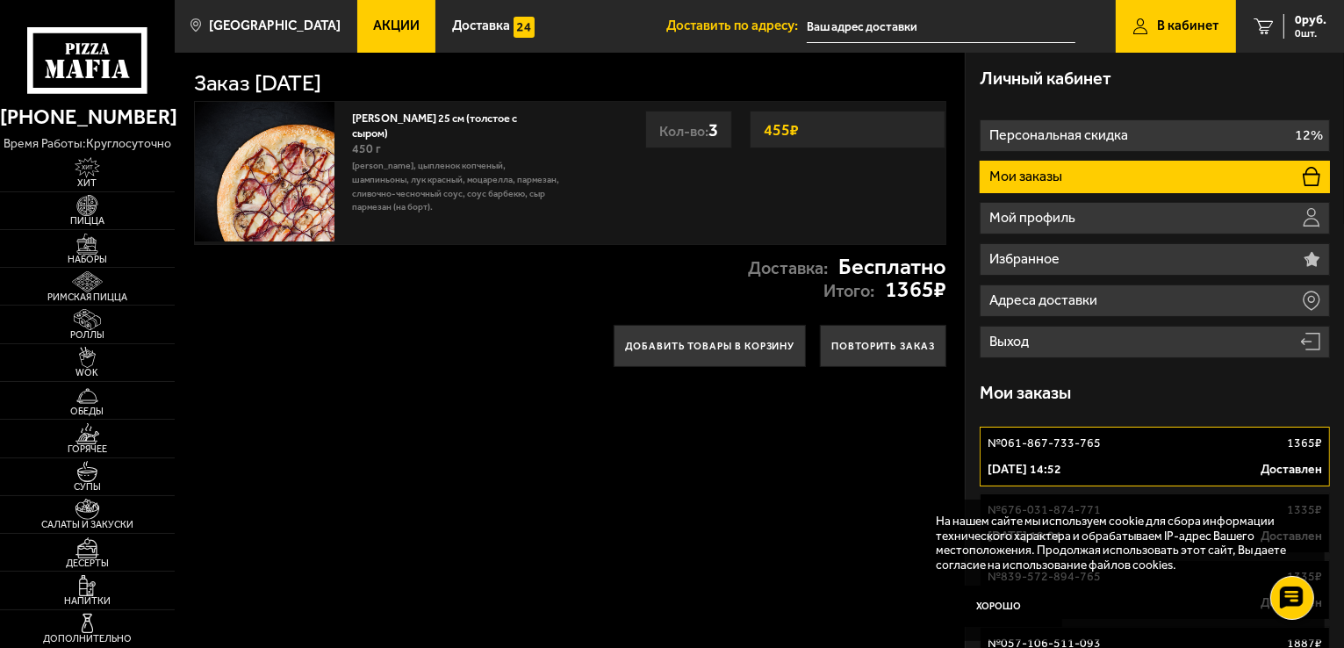
click at [1090, 447] on p "№ 061-867-733-765" at bounding box center [1044, 444] width 113 height 18
click at [1025, 176] on p "Мои заказы" at bounding box center [1027, 176] width 76 height 14
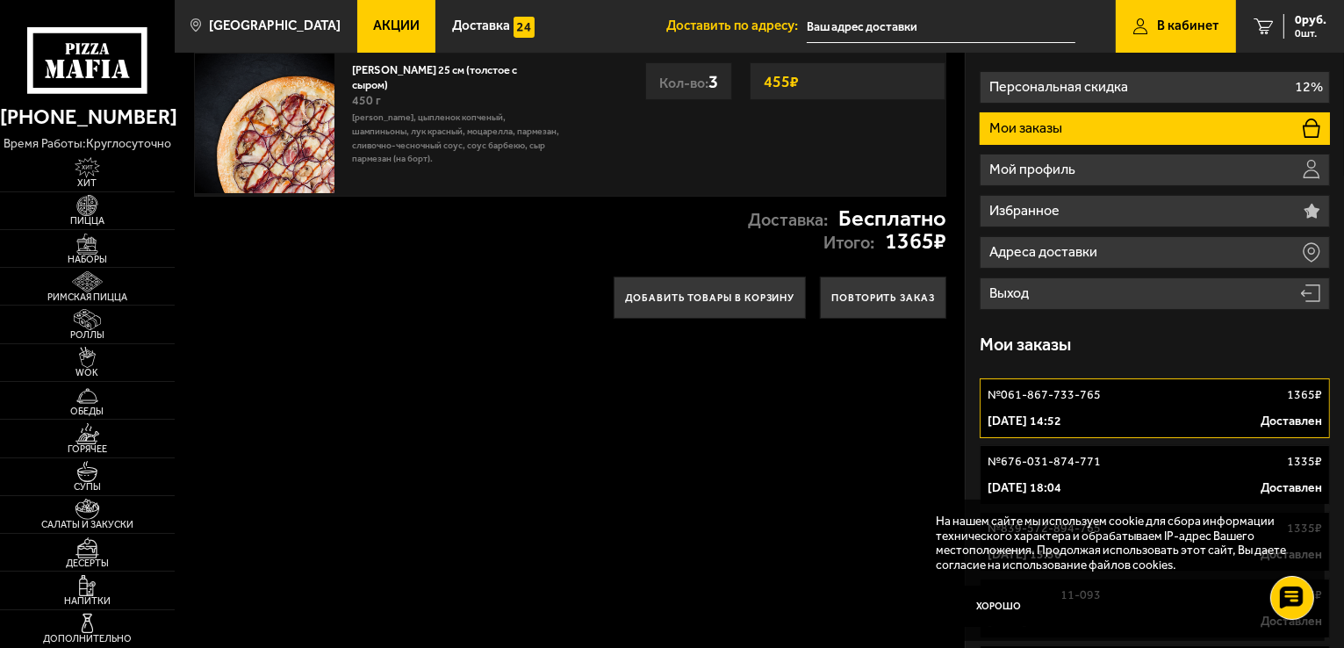
scroll to position [176, 0]
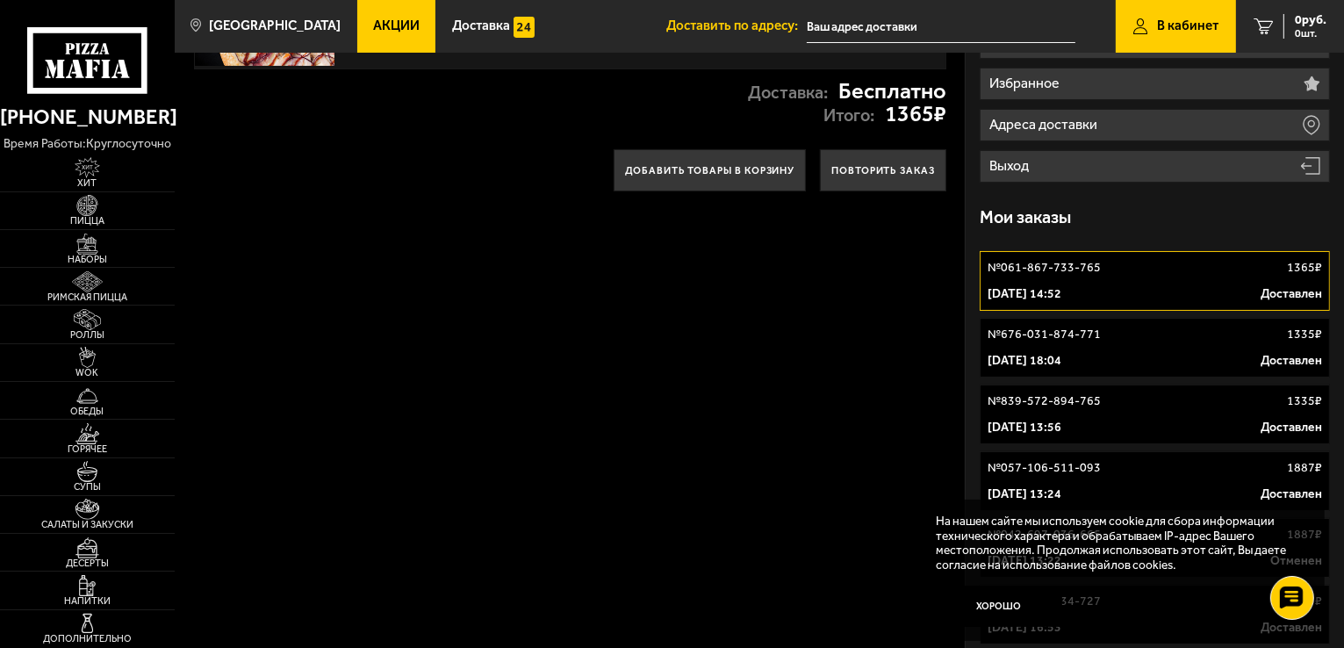
click at [1090, 275] on p "№ 061-867-733-765" at bounding box center [1044, 268] width 113 height 18
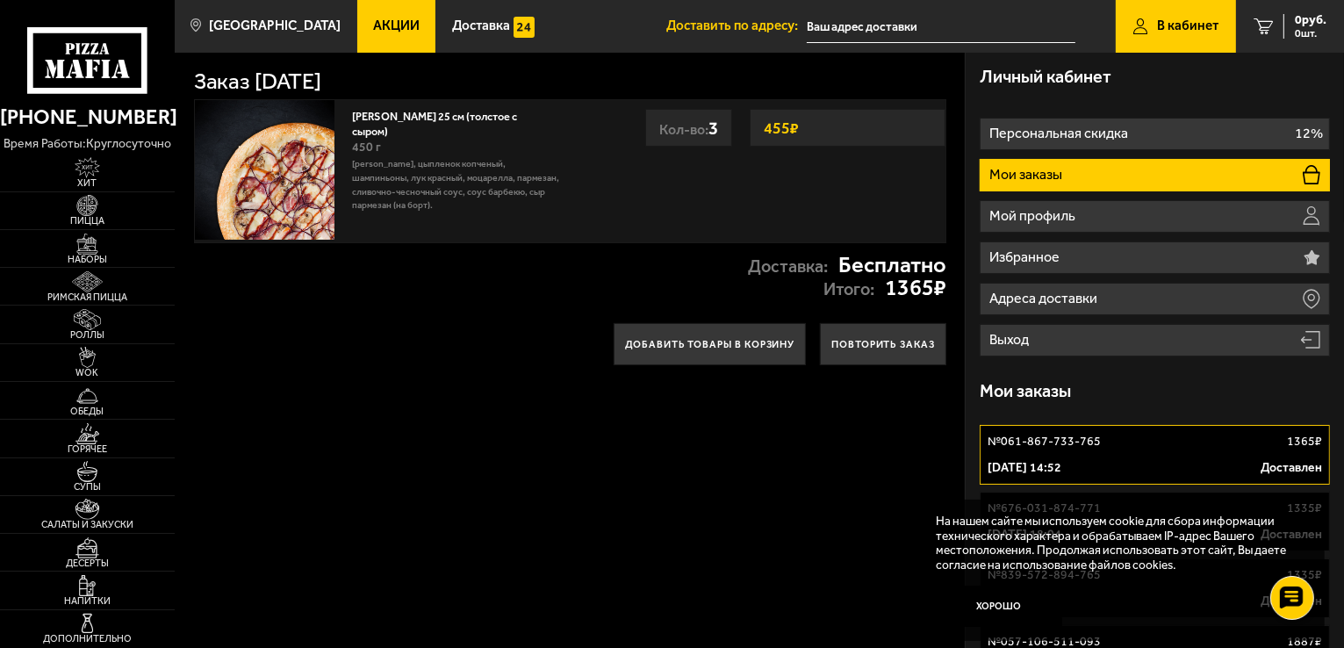
scroll to position [0, 0]
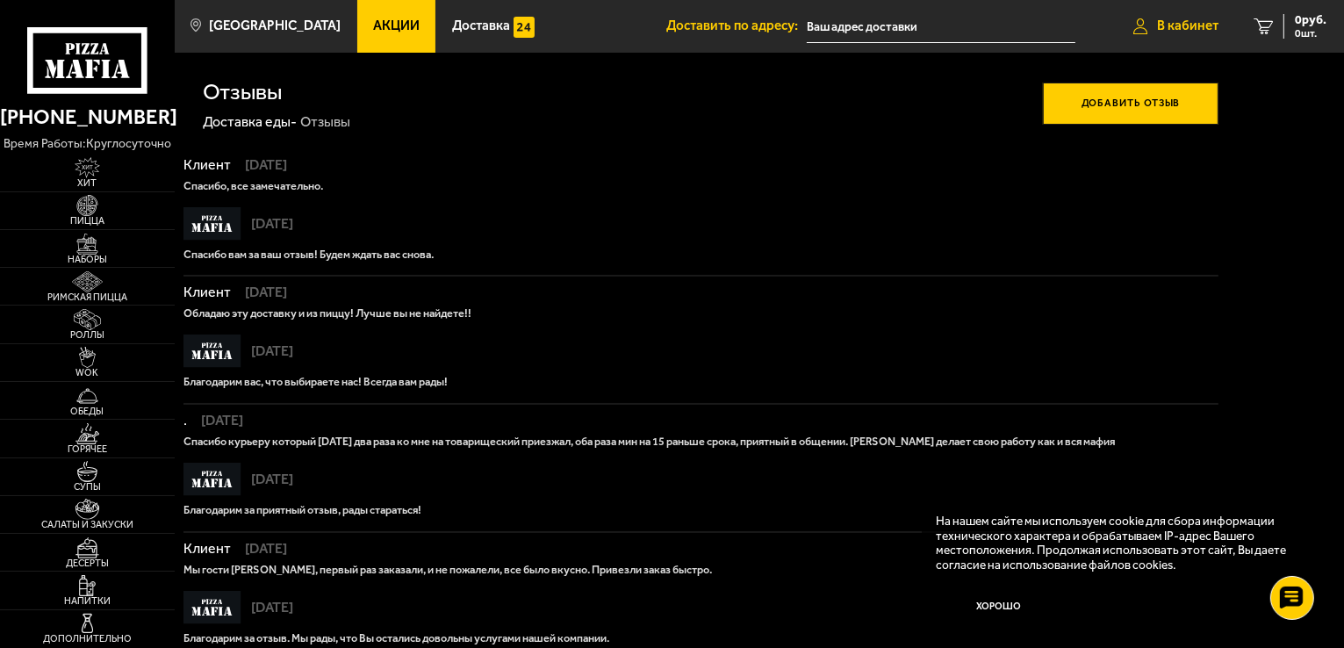
click at [1203, 29] on span "В кабинет" at bounding box center [1187, 25] width 61 height 13
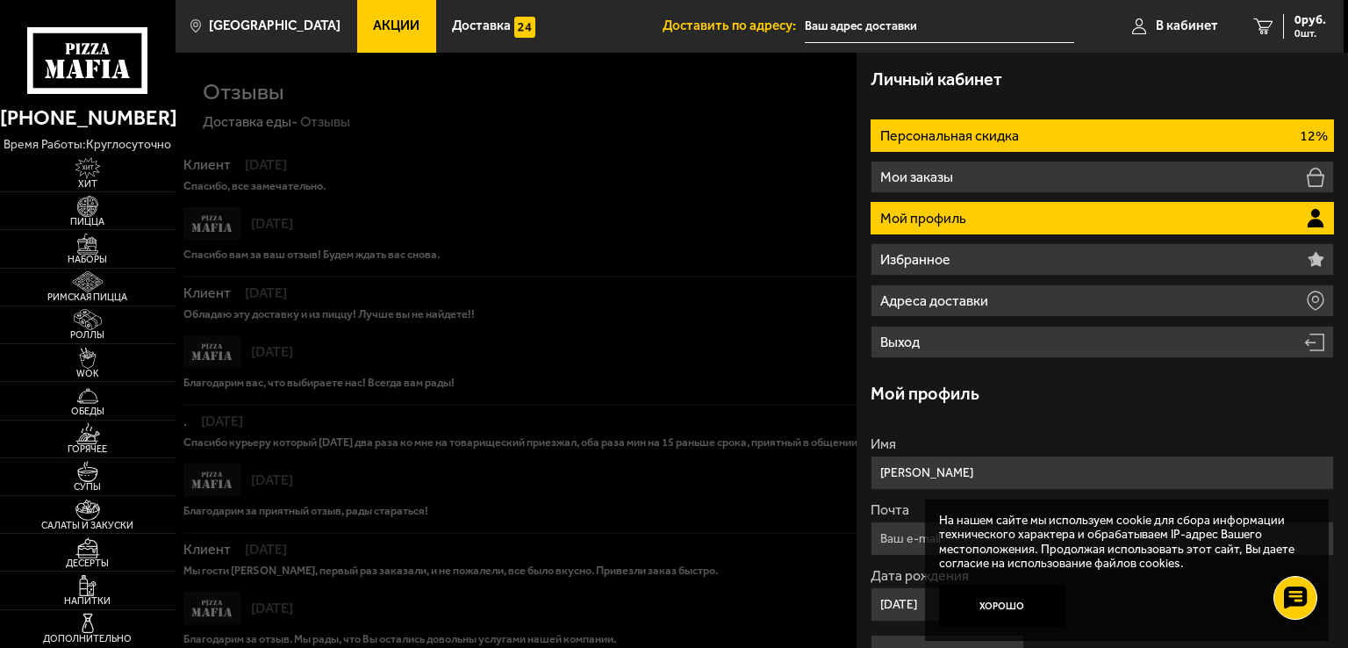
click at [1003, 142] on p "Персональная скидка" at bounding box center [951, 136] width 142 height 14
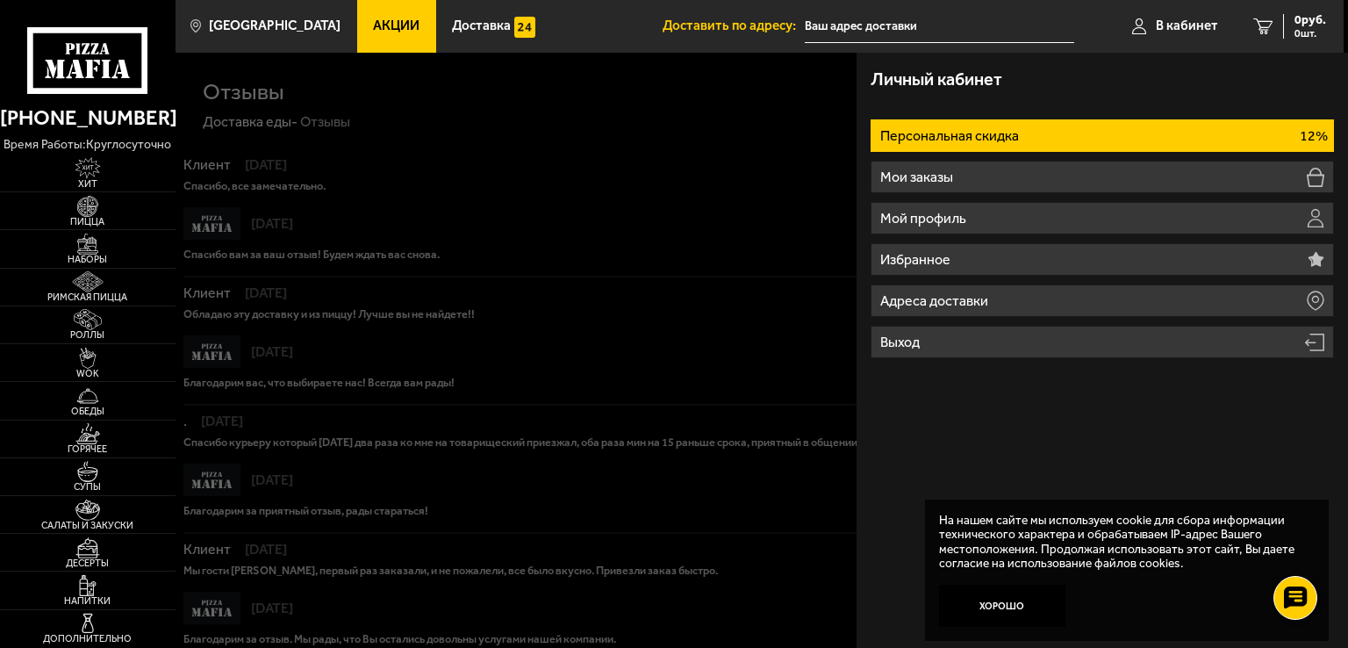
click at [1019, 198] on ul "Персональная скидка 12% Мои заказы Мой профиль Избранное Адреса доставки Выход" at bounding box center [1102, 238] width 463 height 239
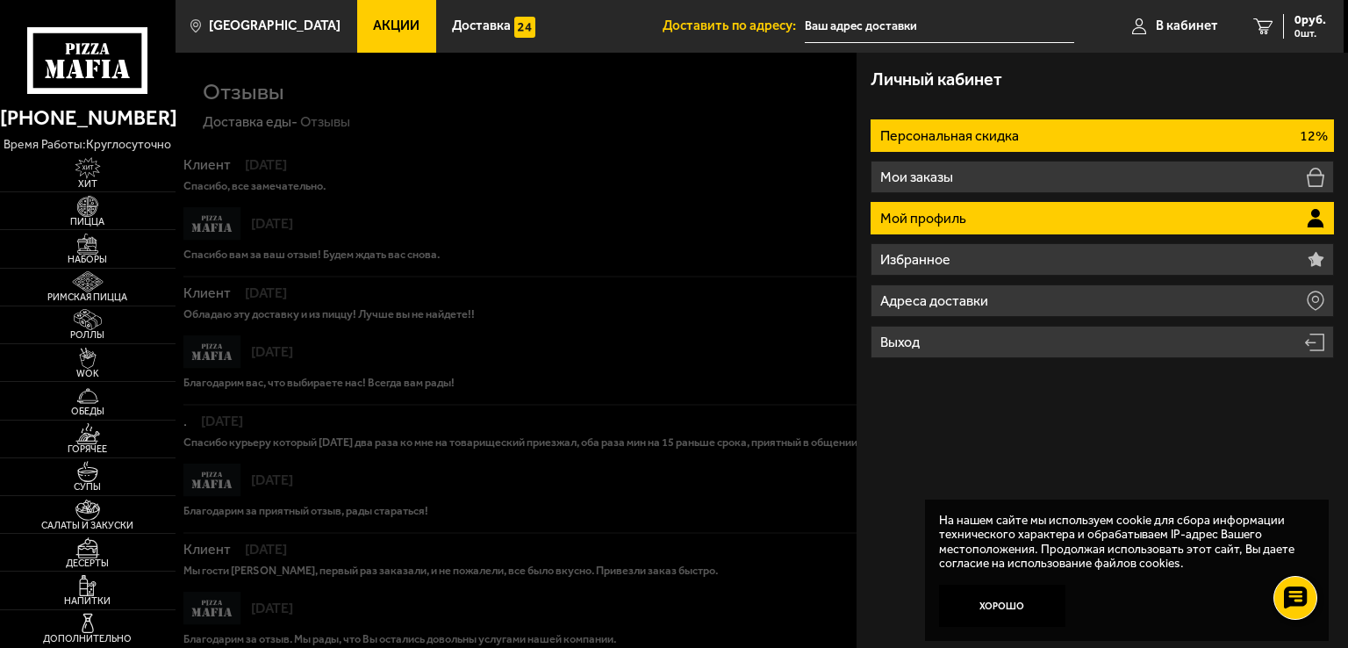
click at [1020, 217] on li "Мой профиль" at bounding box center [1102, 218] width 463 height 32
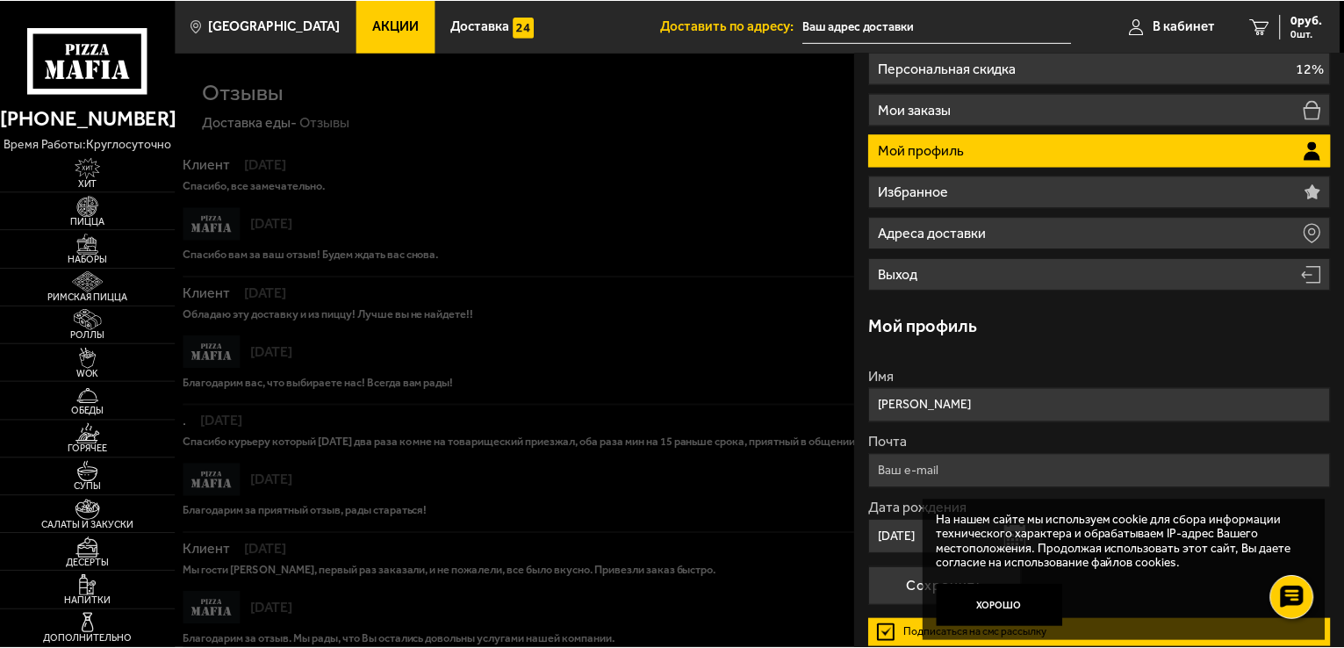
scroll to position [187, 0]
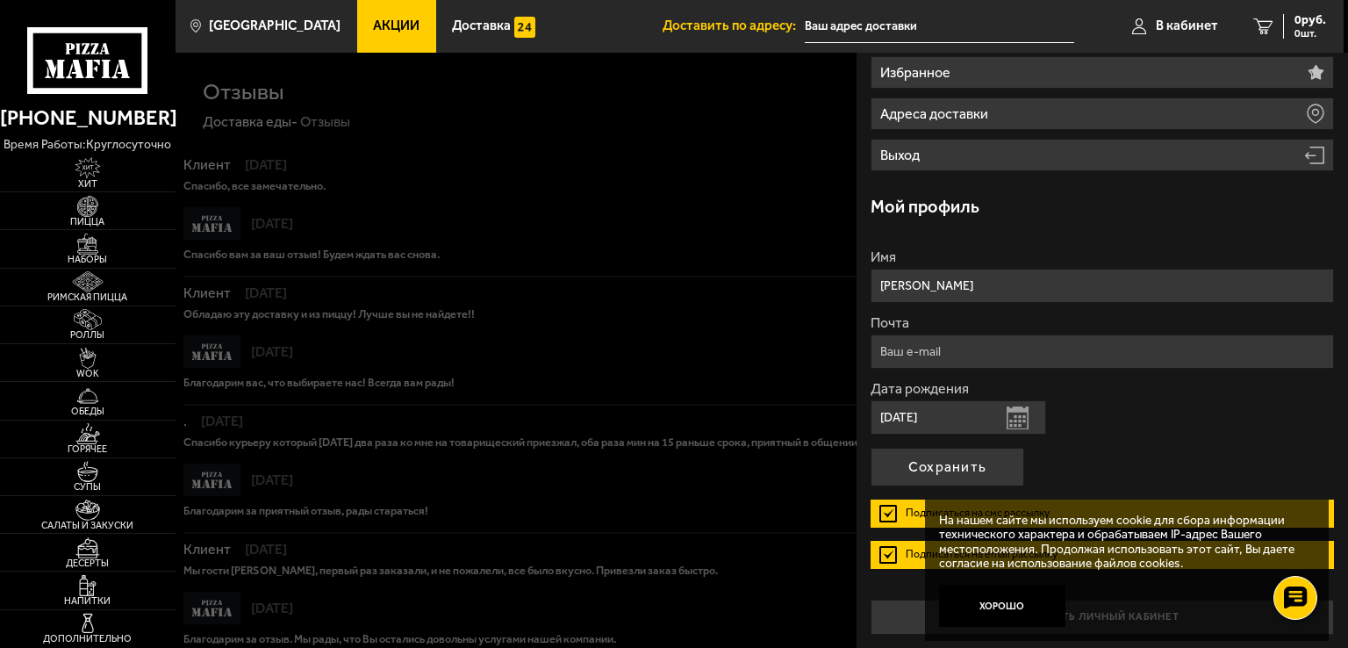
click at [657, 134] on div at bounding box center [850, 377] width 1348 height 648
